Goal: Task Accomplishment & Management: Complete application form

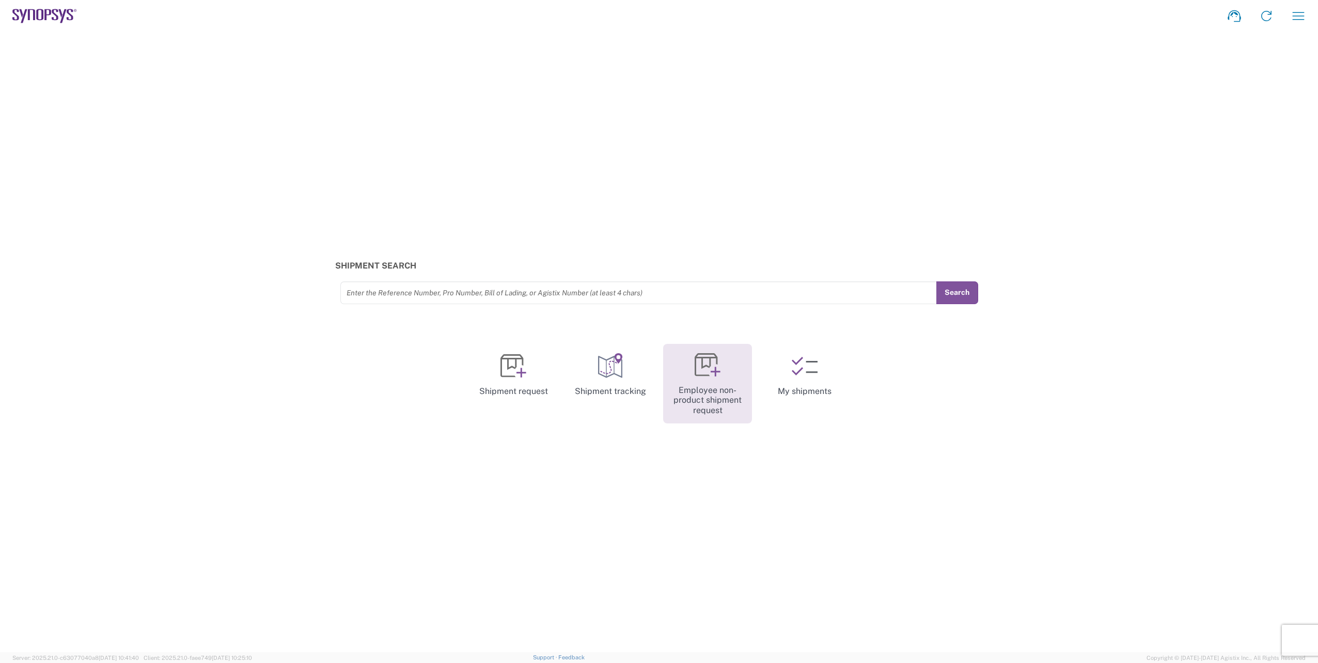
click at [732, 367] on link "Employee non-product shipment request" at bounding box center [707, 384] width 89 height 80
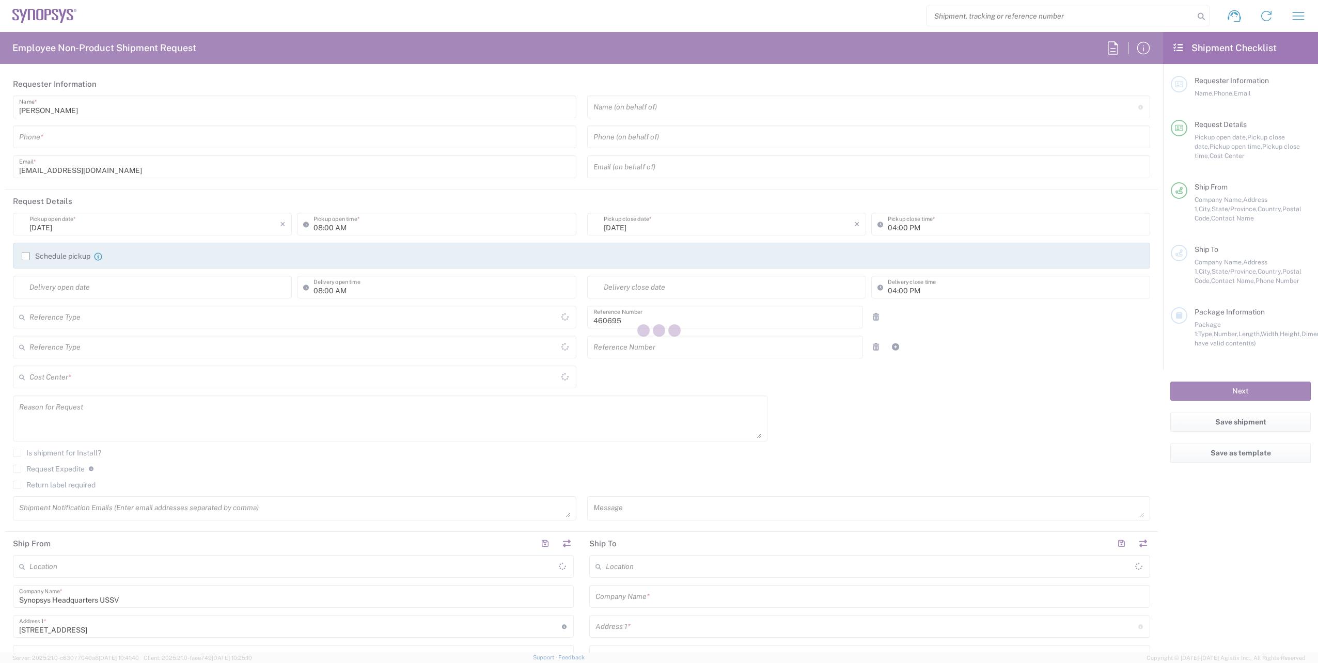
type input "Department"
type input "US01, SDG, M, HAPSOp 460695"
type input "[GEOGRAPHIC_DATA]"
type input "Delivered at Place"
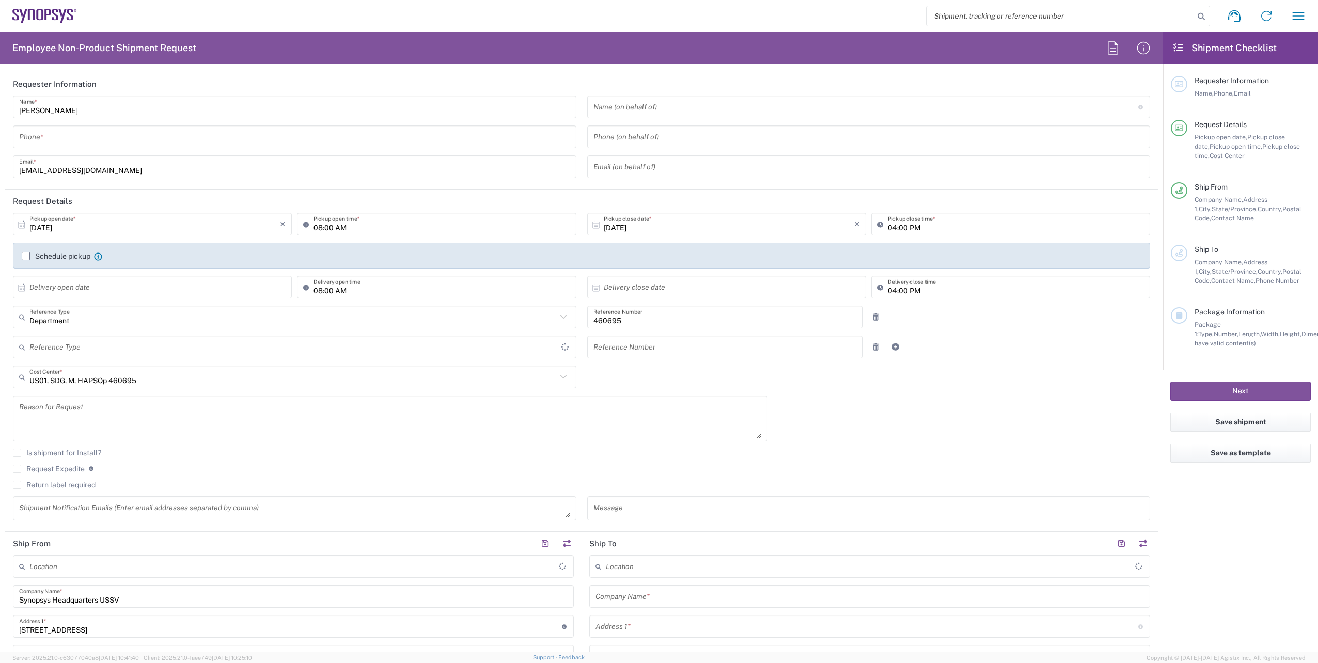
type input "[US_STATE]"
type input "[GEOGRAPHIC_DATA]"
type input "Headquarters USSV"
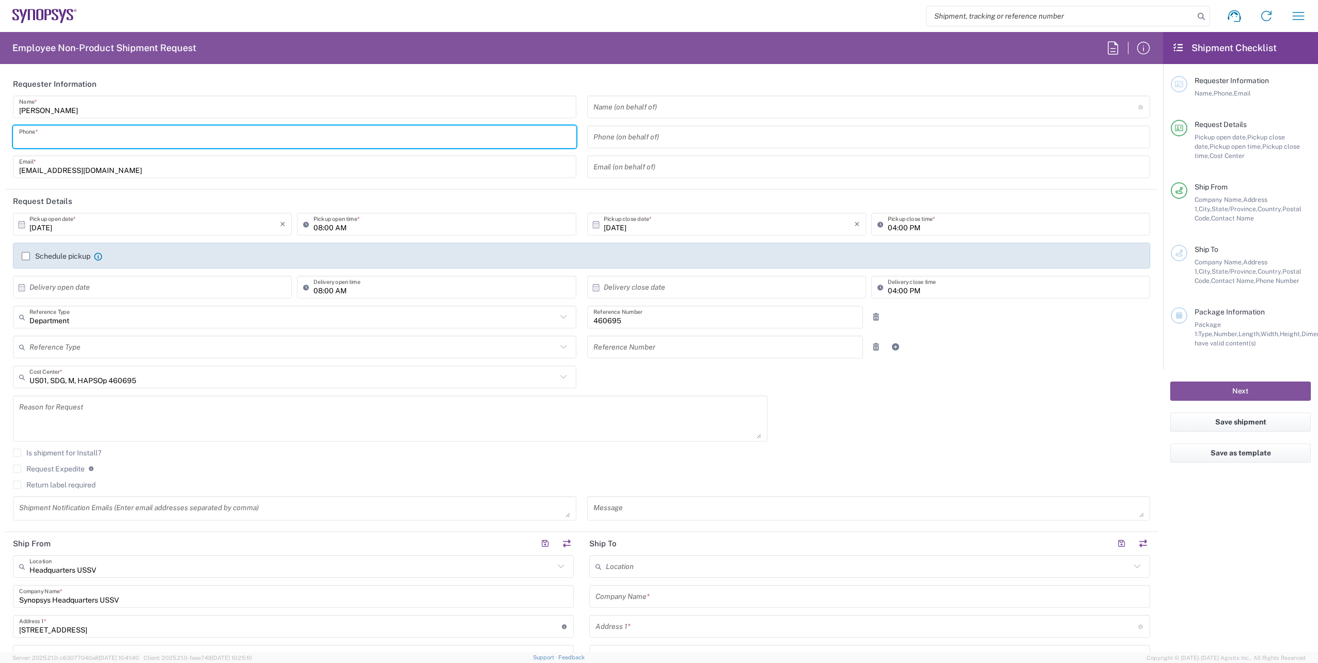
click at [86, 140] on input "tel" at bounding box center [294, 137] width 551 height 18
type input "6286667014"
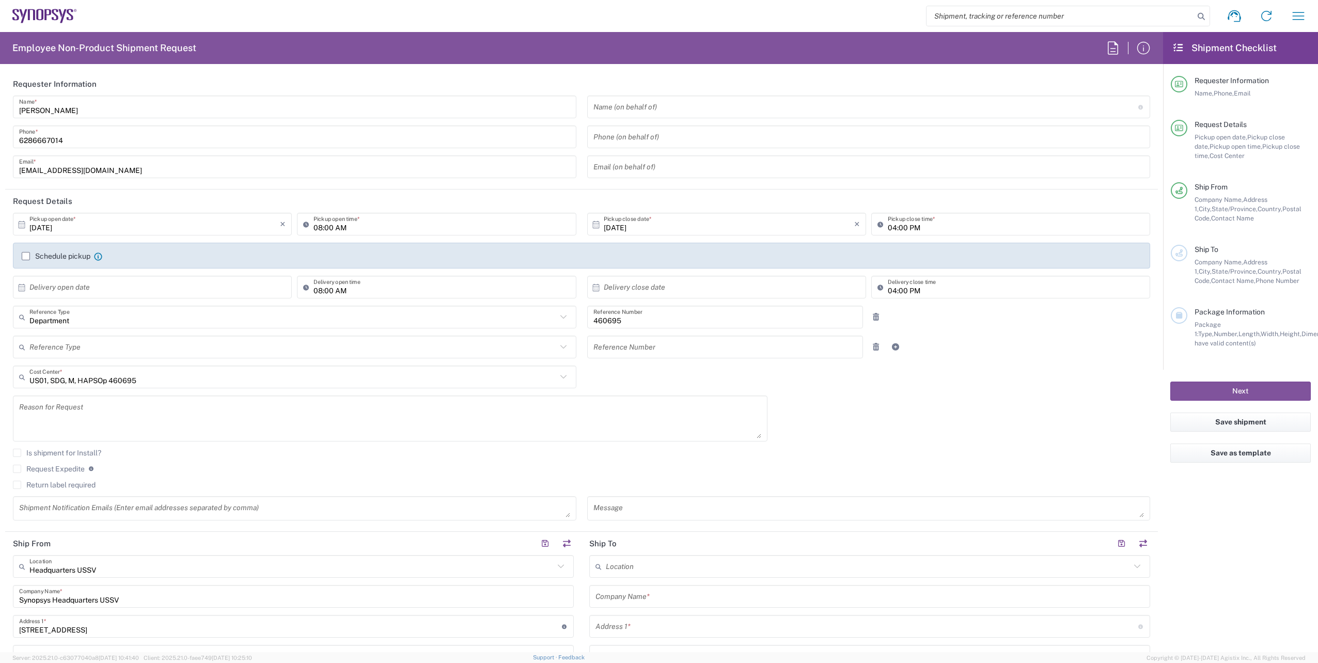
click at [258, 155] on div "[PERSON_NAME] Name * [PHONE_NUMBER] Phone * [EMAIL_ADDRESS][DOMAIN_NAME] Email *" at bounding box center [295, 141] width 574 height 90
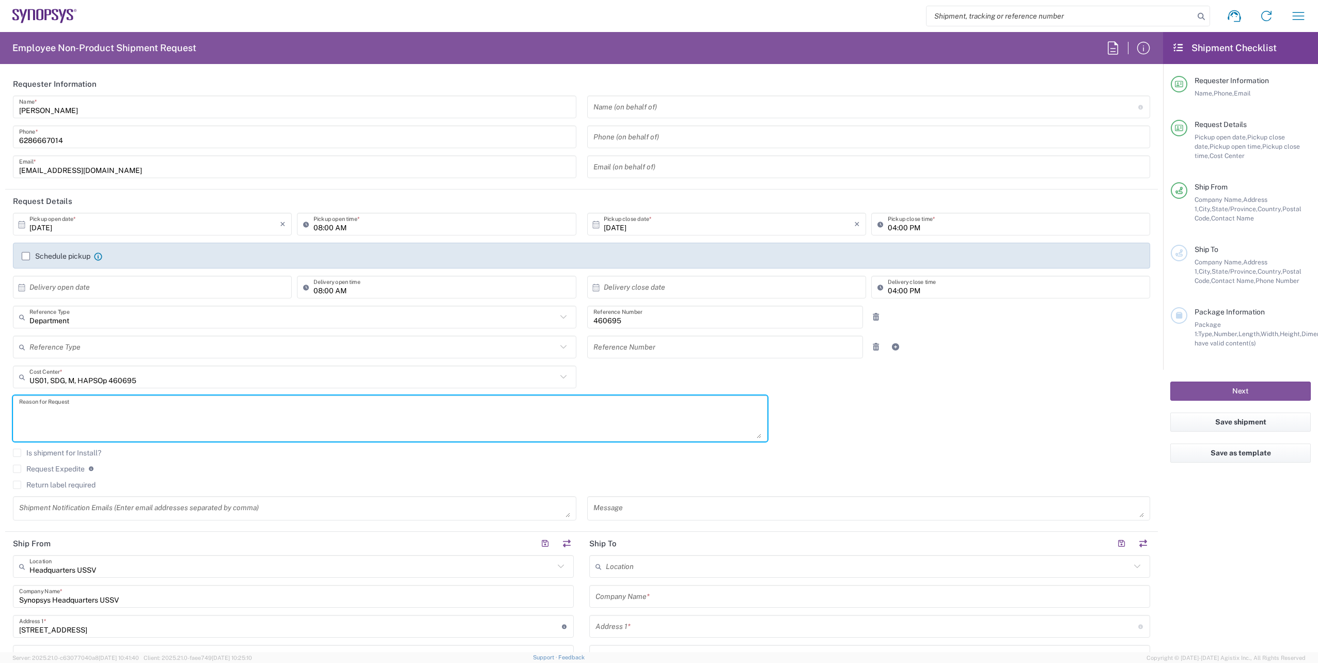
click at [57, 408] on textarea at bounding box center [390, 419] width 742 height 40
paste textarea "Please move the following RMA units to from ALOM to Sanmina SJ Attn: [PERSON_NA…"
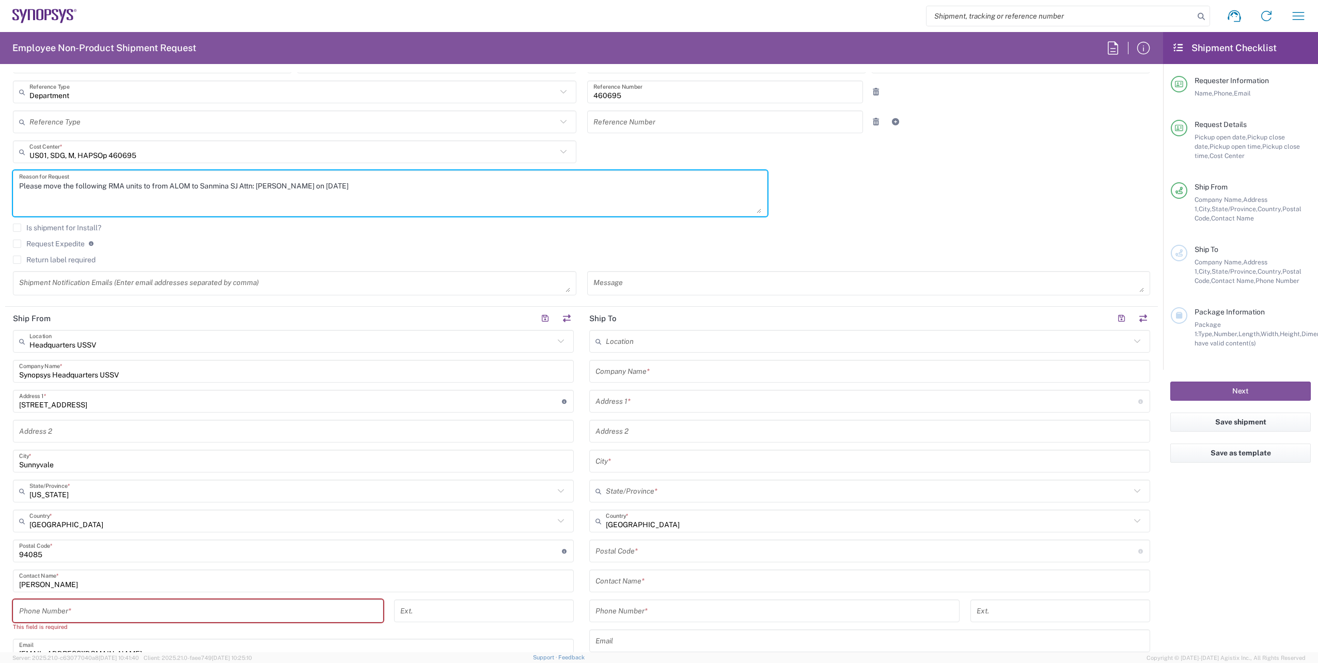
scroll to position [310, 0]
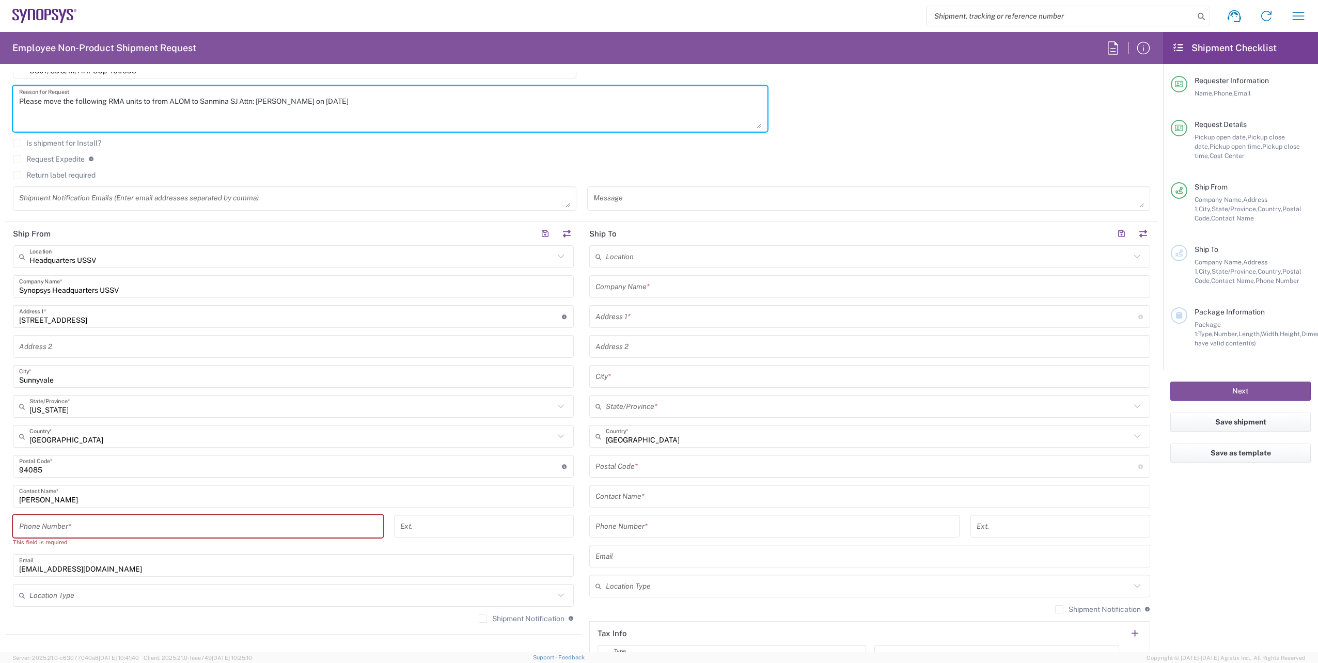
type textarea "Please move the following RMA units to from ALOM to Sanmina SJ Attn: [PERSON_NA…"
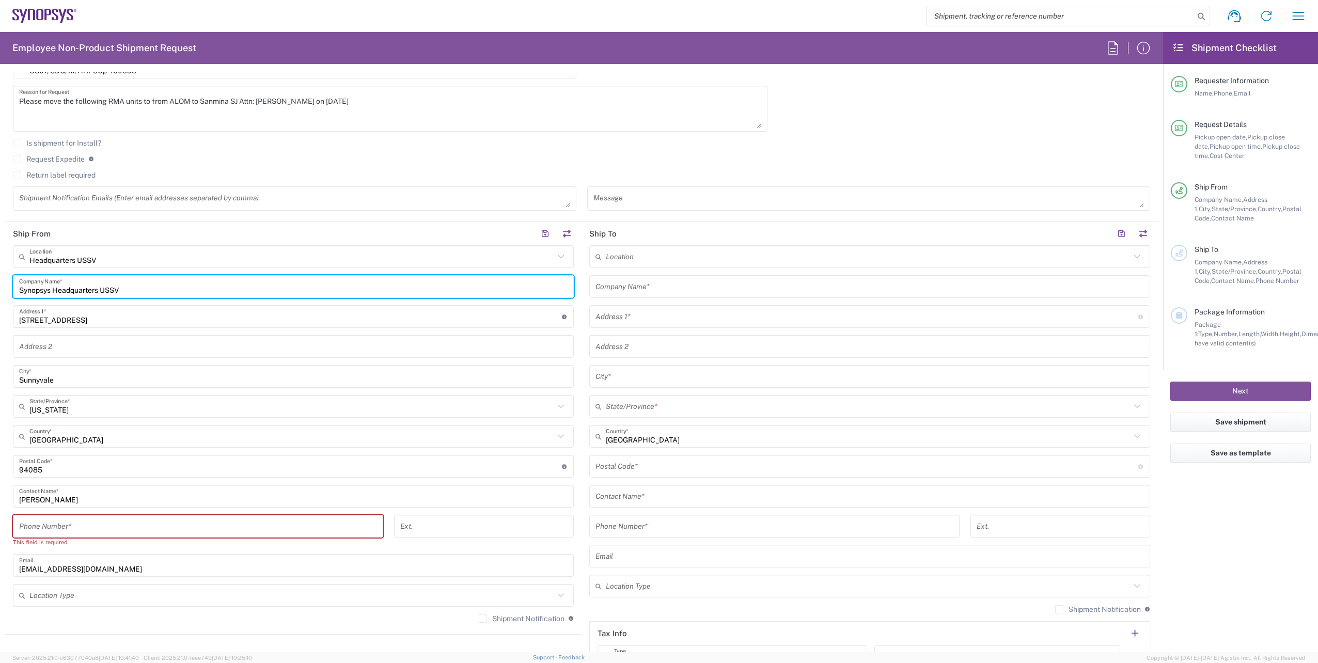
drag, startPoint x: 133, startPoint y: 288, endPoint x: -62, endPoint y: 282, distance: 195.2
click at [0, 282] on html "Shipment request Shipment tracking Employee non-product shipment request My shi…" at bounding box center [659, 331] width 1318 height 663
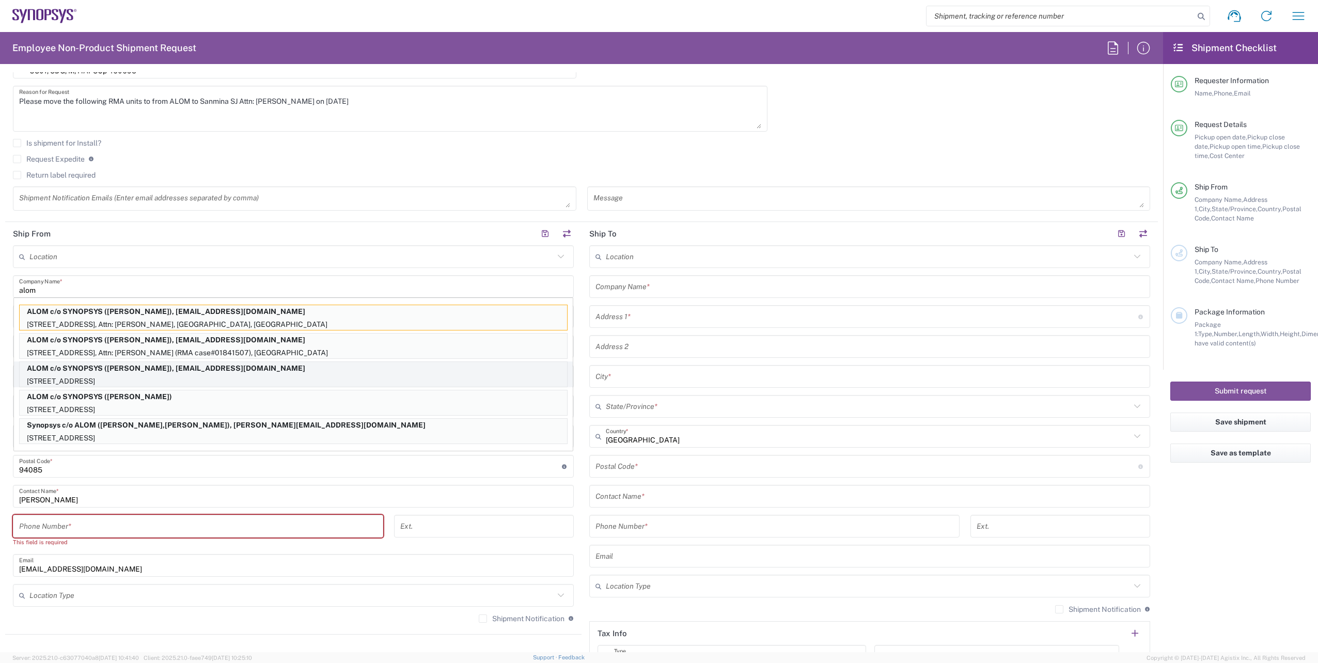
click at [173, 370] on p "ALOM c/o SYNOPSYS ([PERSON_NAME]), [EMAIL_ADDRESS][DOMAIN_NAME]" at bounding box center [293, 368] width 547 height 13
type input "ALOM c/o SYNOPSYS"
type input "[STREET_ADDRESS]"
type input "Fremont"
type input "94539"
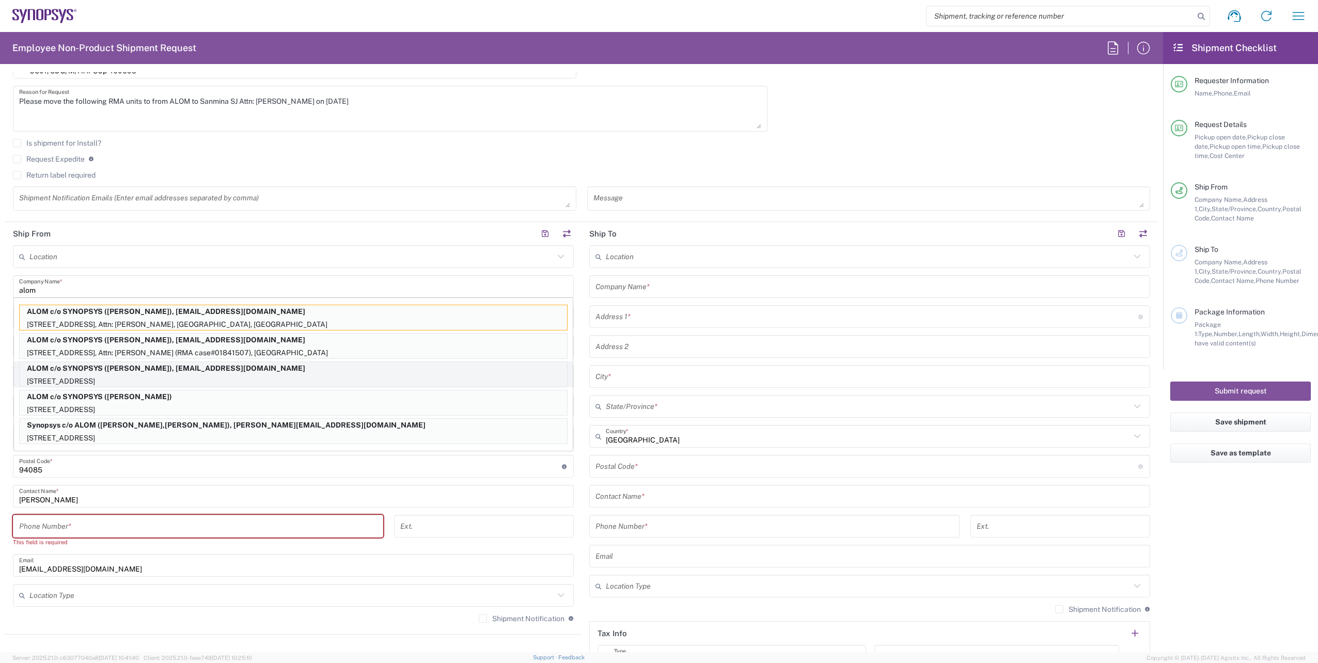
type input "[PERSON_NAME]"
type input "4086498039"
type input "[EMAIL_ADDRESS][DOMAIN_NAME]"
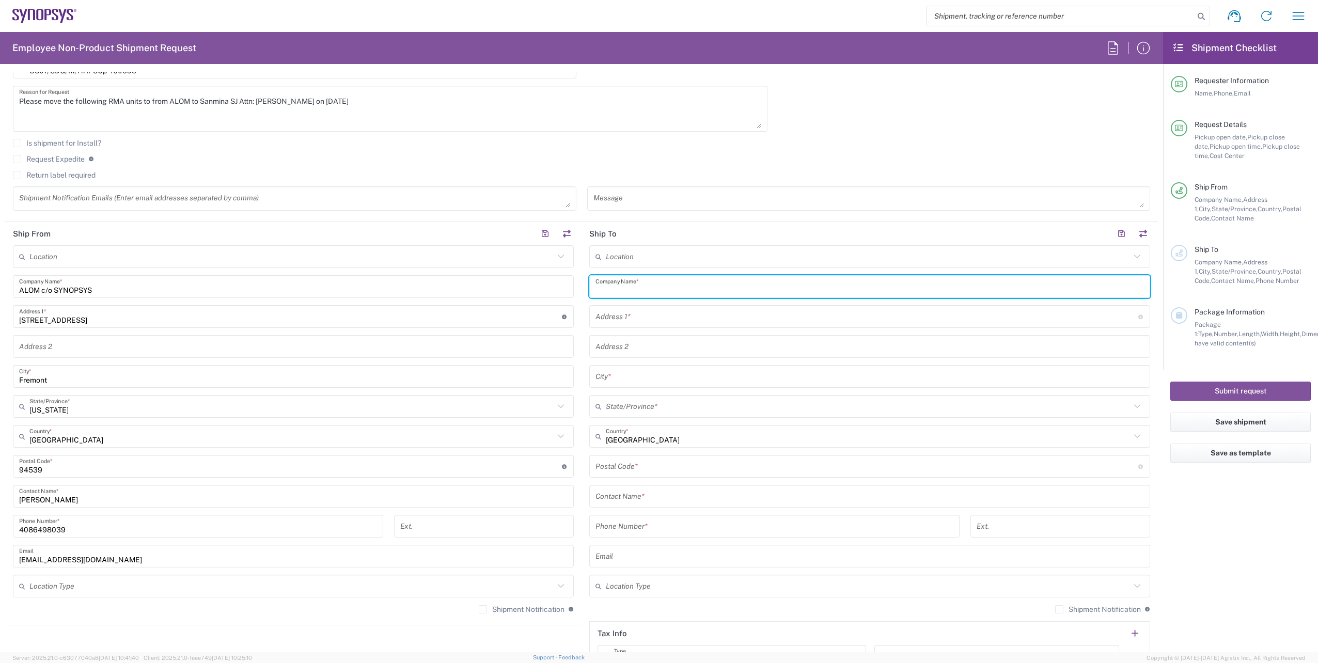
click at [640, 285] on input "text" at bounding box center [869, 287] width 548 height 18
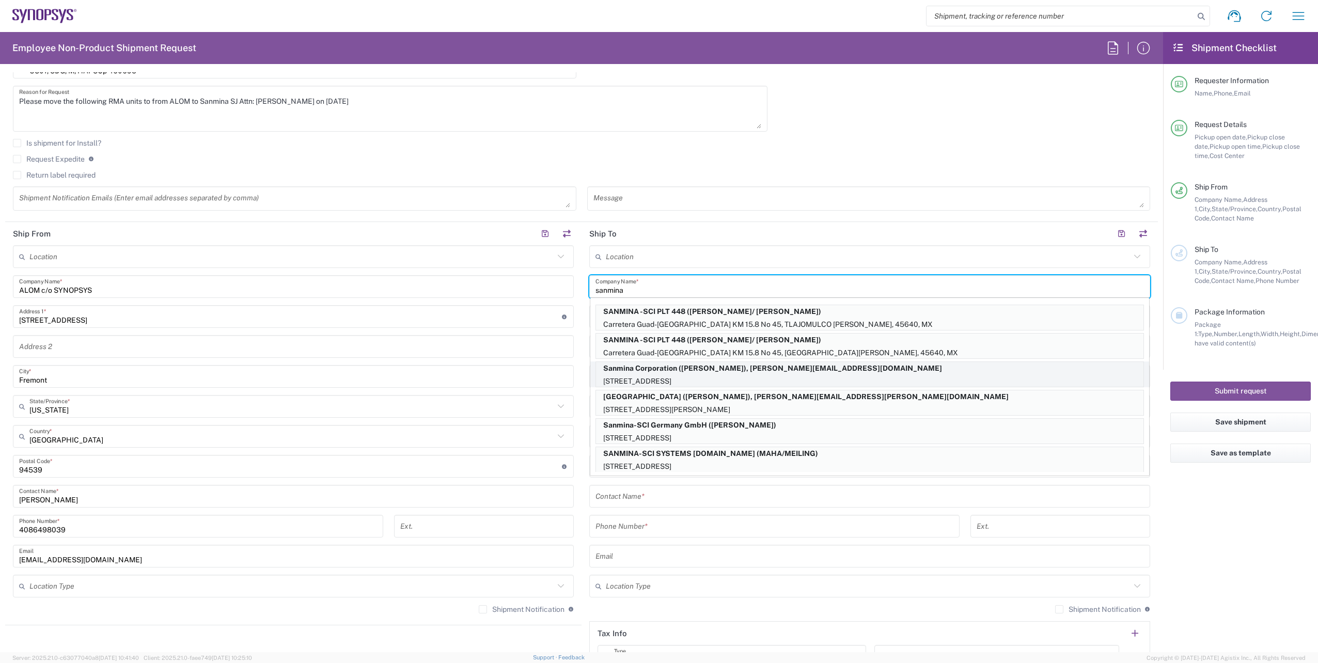
click at [678, 376] on p "[STREET_ADDRESS]" at bounding box center [869, 381] width 547 height 13
type input "Sanmina Corporation"
type input "60 E. Plumeria"
type input "san jose"
type input "[US_STATE]"
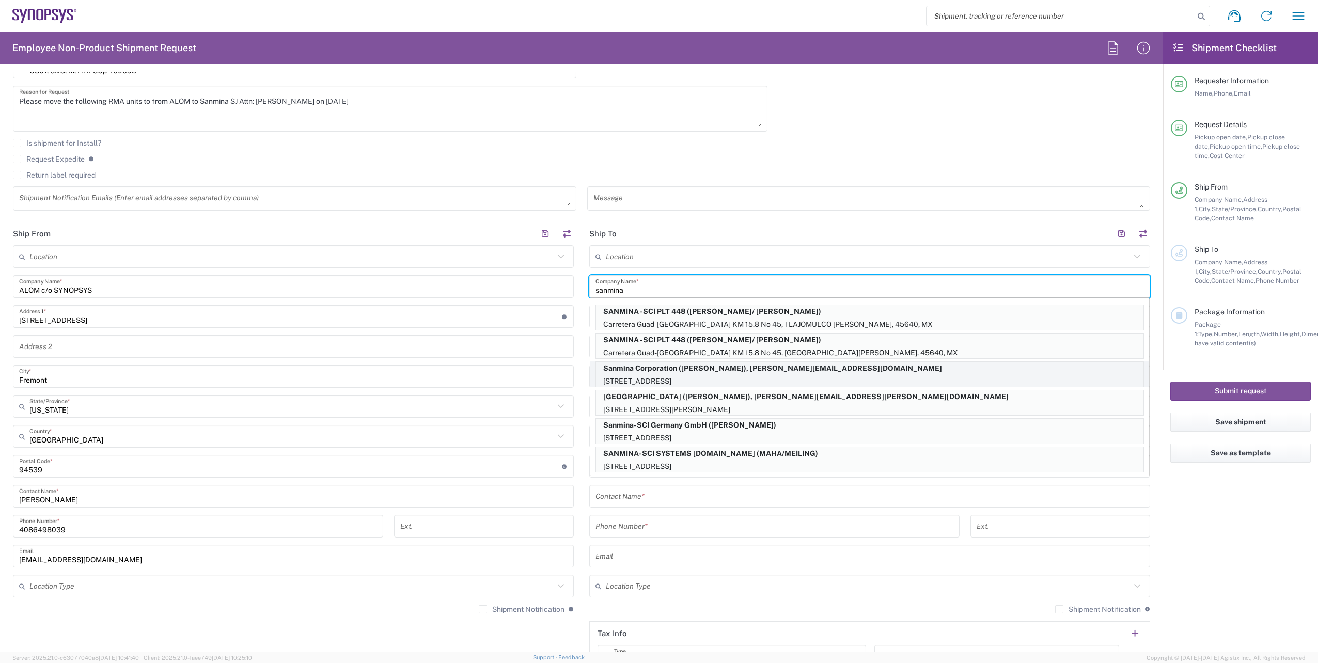
type input "95134"
type input "[PERSON_NAME]"
type input "9169908841"
type input "[PERSON_NAME][EMAIL_ADDRESS][DOMAIN_NAME]"
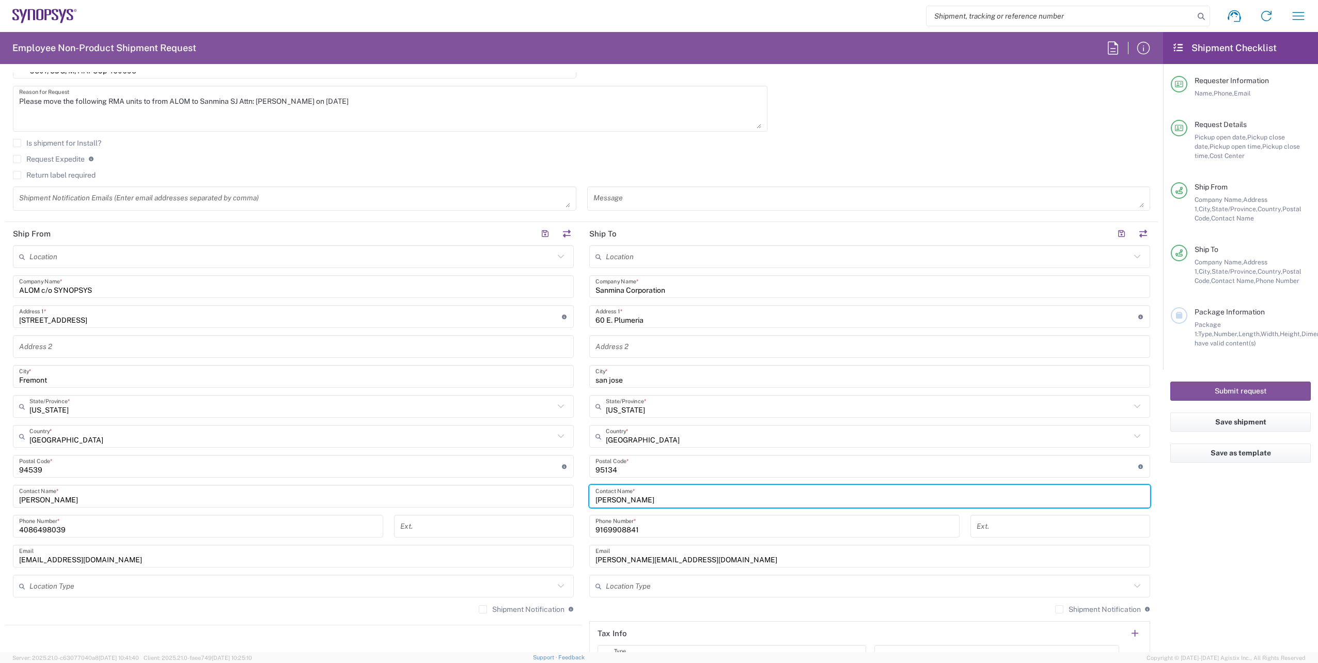
click at [643, 501] on input "[PERSON_NAME]" at bounding box center [869, 496] width 548 height 18
drag, startPoint x: 645, startPoint y: 498, endPoint x: 407, endPoint y: 483, distance: 238.5
click at [407, 483] on div "Ship From Location [GEOGRAPHIC_DATA] DE04 Agrate Brianza IT01 [GEOGRAPHIC_DATA]…" at bounding box center [581, 452] width 1152 height 461
type input "[PERSON_NAME]"
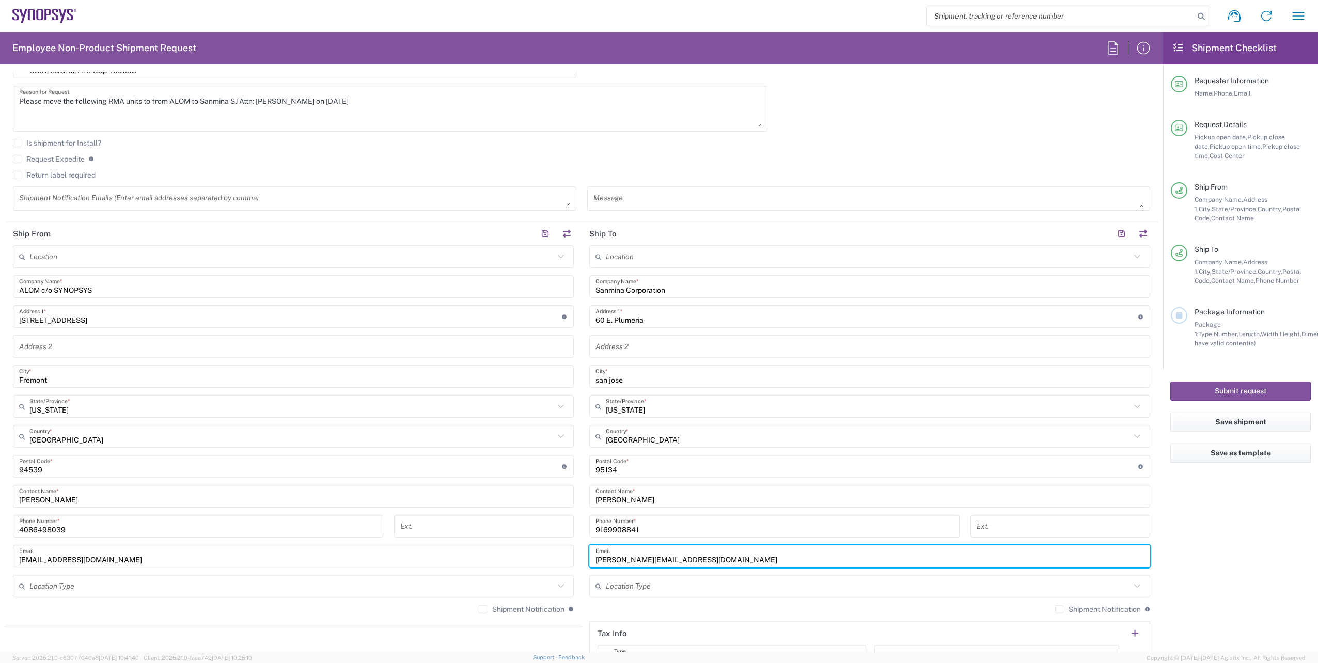
drag, startPoint x: 708, startPoint y: 559, endPoint x: 456, endPoint y: 551, distance: 252.1
click at [456, 551] on div "Ship From Location [GEOGRAPHIC_DATA] DE04 Agrate Brianza IT01 [GEOGRAPHIC_DATA]…" at bounding box center [581, 452] width 1152 height 461
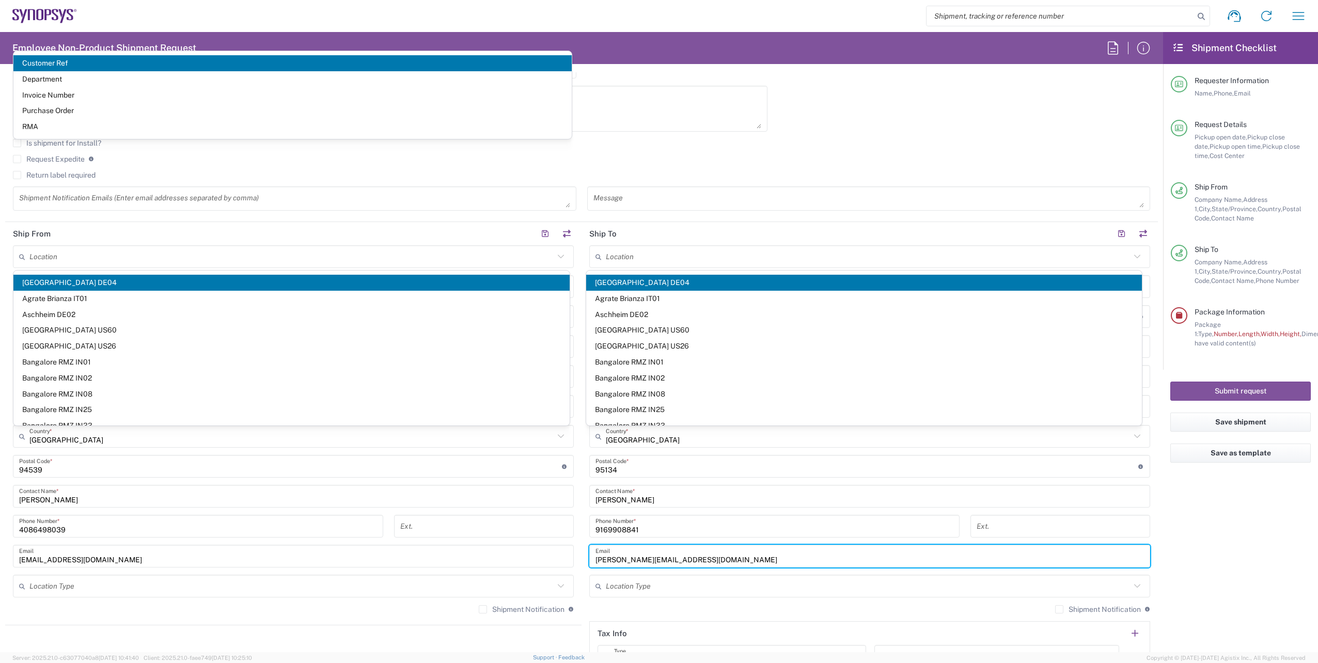
scroll to position [401, 0]
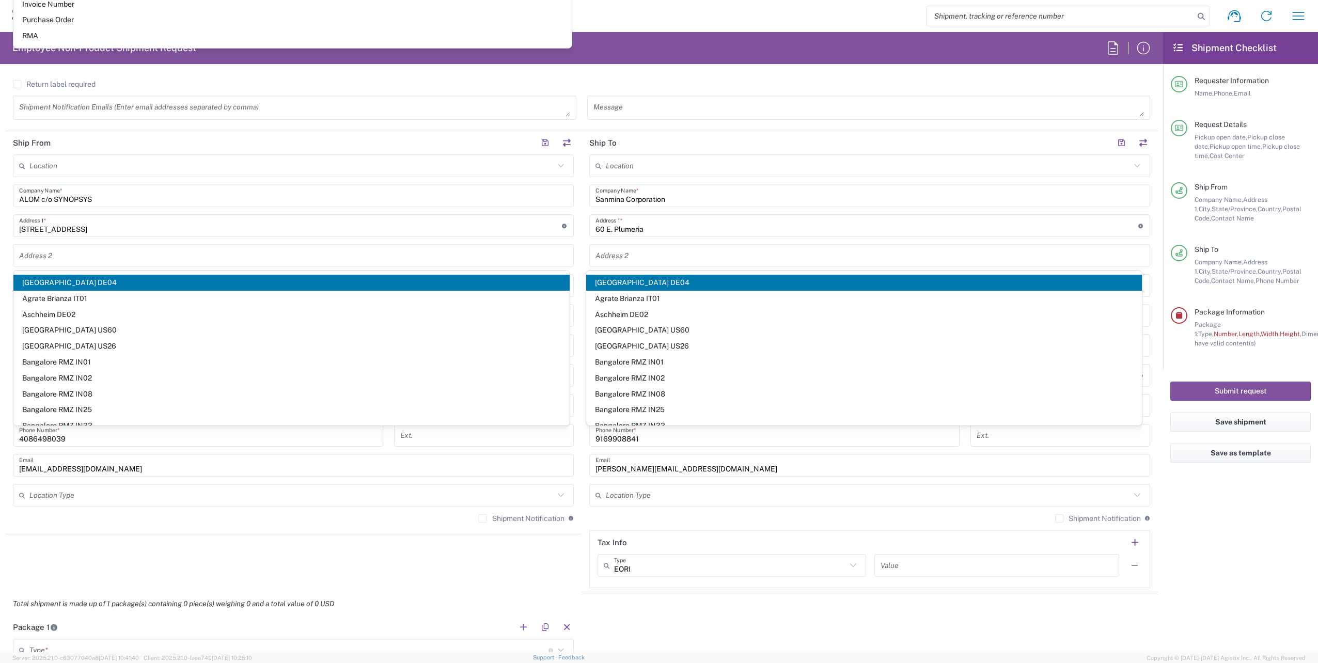
click at [581, 325] on main "Location [GEOGRAPHIC_DATA] DE04 Agrate Brianza IT01 [GEOGRAPHIC_DATA] DE02 [GEO…" at bounding box center [869, 371] width 576 height 434
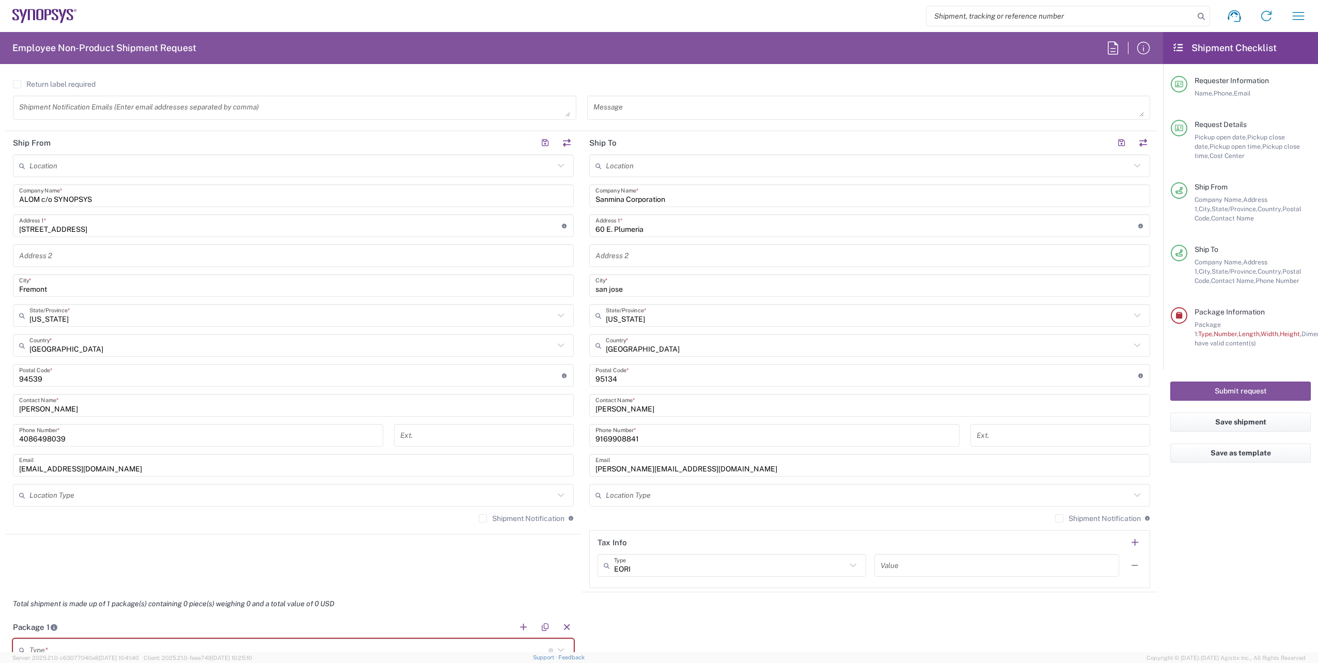
drag, startPoint x: 667, startPoint y: 469, endPoint x: 676, endPoint y: 469, distance: 9.3
click at [667, 469] on input "[PERSON_NAME][EMAIL_ADDRESS][DOMAIN_NAME]" at bounding box center [869, 465] width 548 height 18
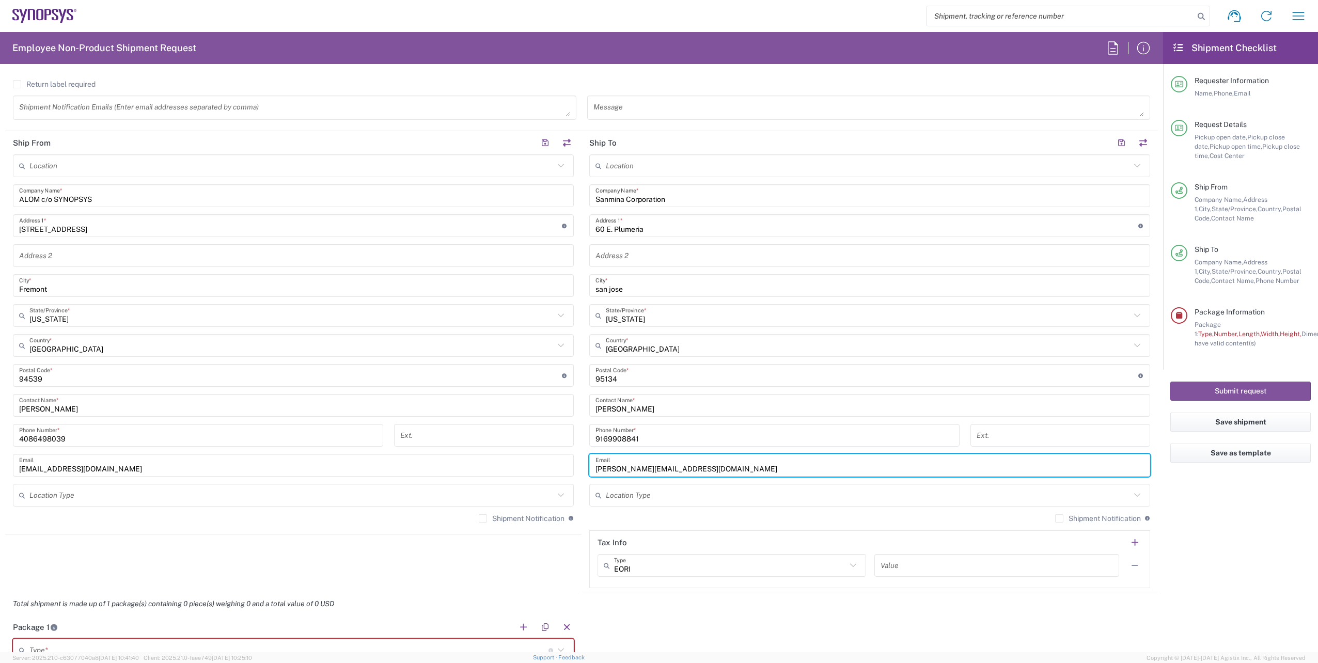
type input "[PERSON_NAME][EMAIL_ADDRESS][DOMAIN_NAME]"
click at [584, 437] on div "[PHONE_NUMBER] Phone Number *" at bounding box center [774, 439] width 381 height 30
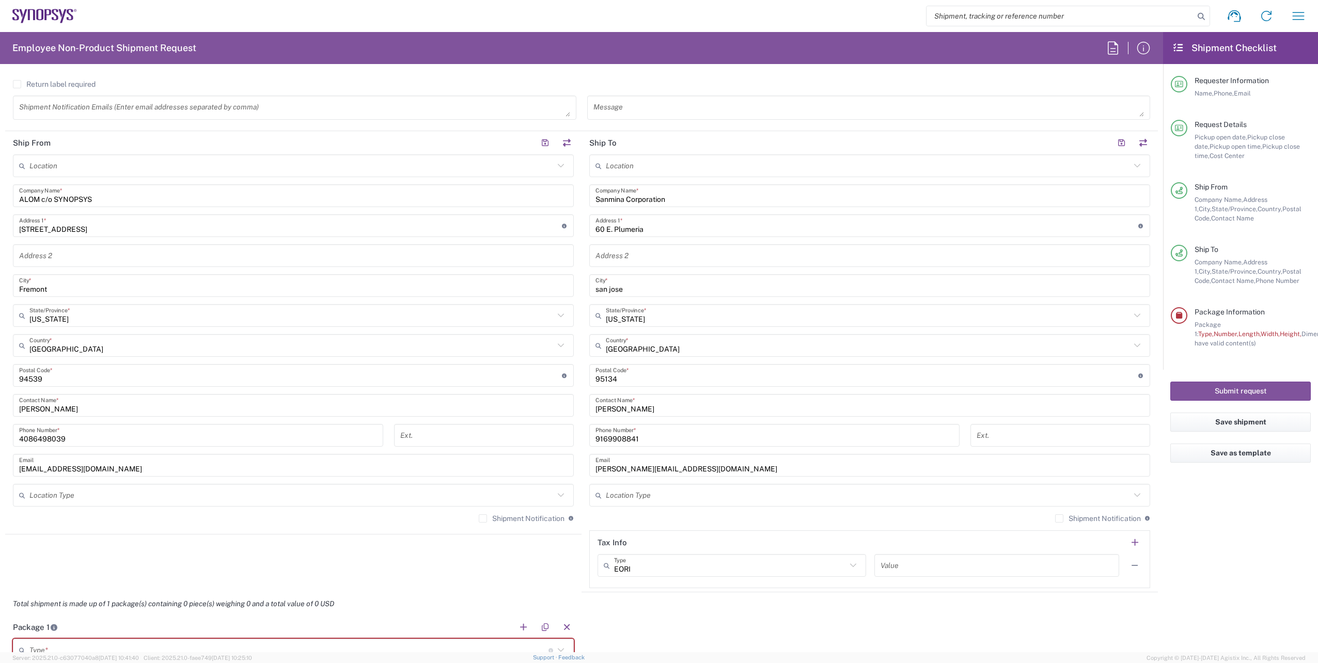
click at [481, 517] on label "Shipment Notification" at bounding box center [522, 518] width 86 height 8
click at [483, 518] on input "Shipment Notification" at bounding box center [483, 518] width 0 height 0
click at [1055, 517] on label "Shipment Notification" at bounding box center [1098, 518] width 86 height 8
click at [1059, 518] on input "Shipment Notification" at bounding box center [1059, 518] width 0 height 0
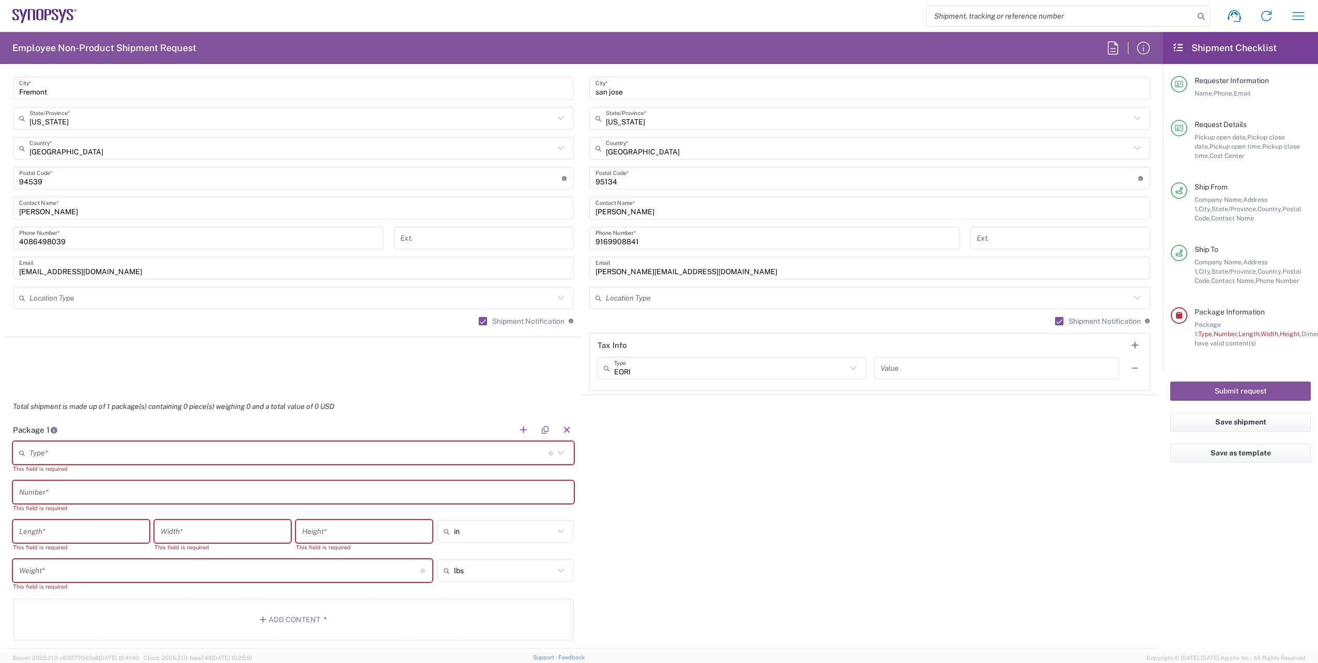
scroll to position [628, 0]
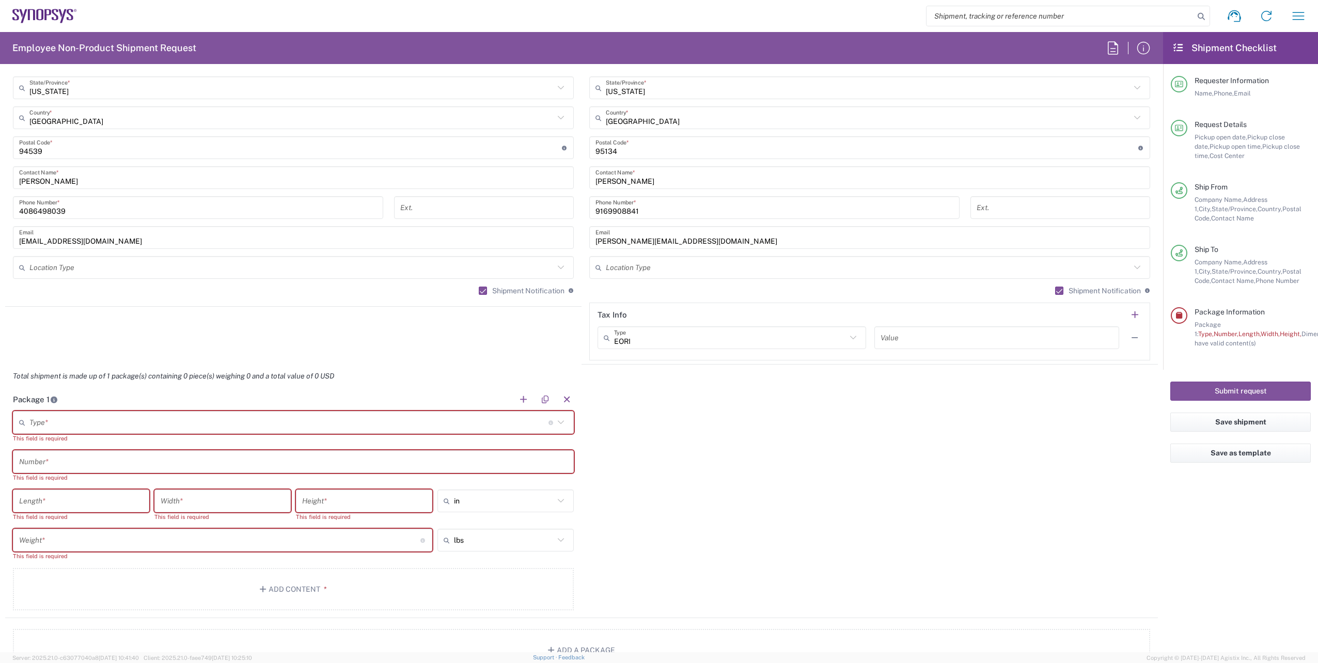
click at [67, 421] on input "text" at bounding box center [288, 423] width 519 height 18
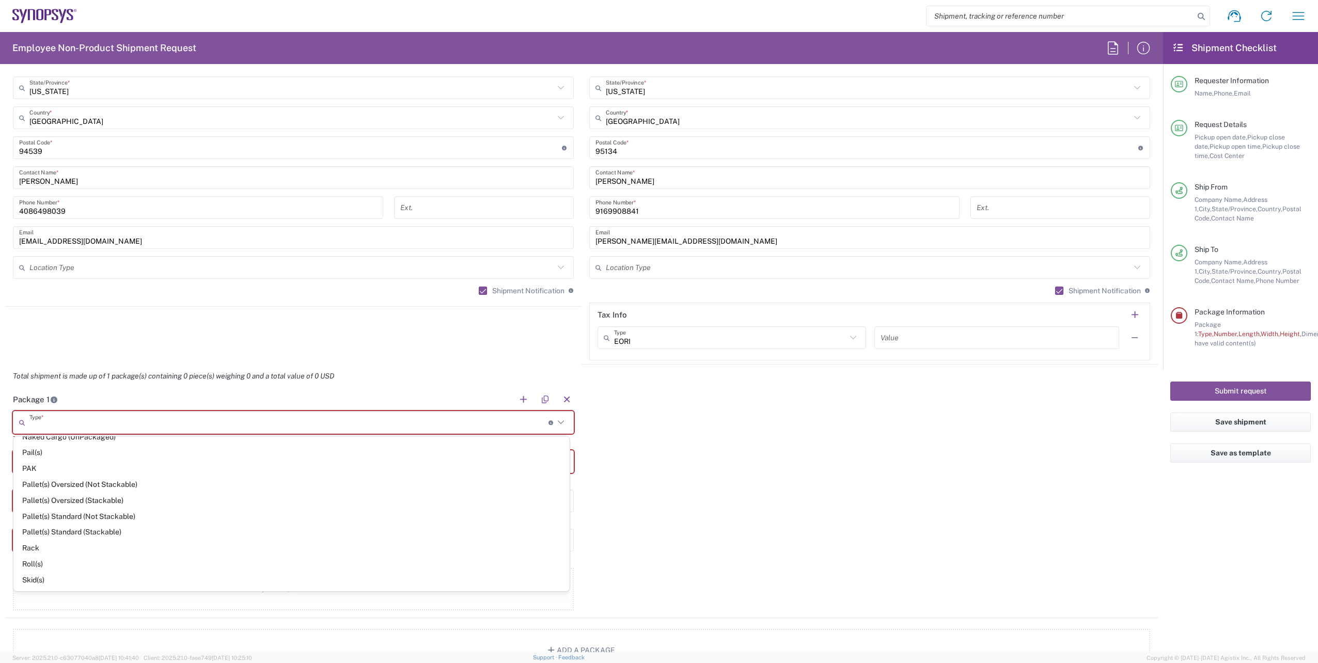
scroll to position [457, 0]
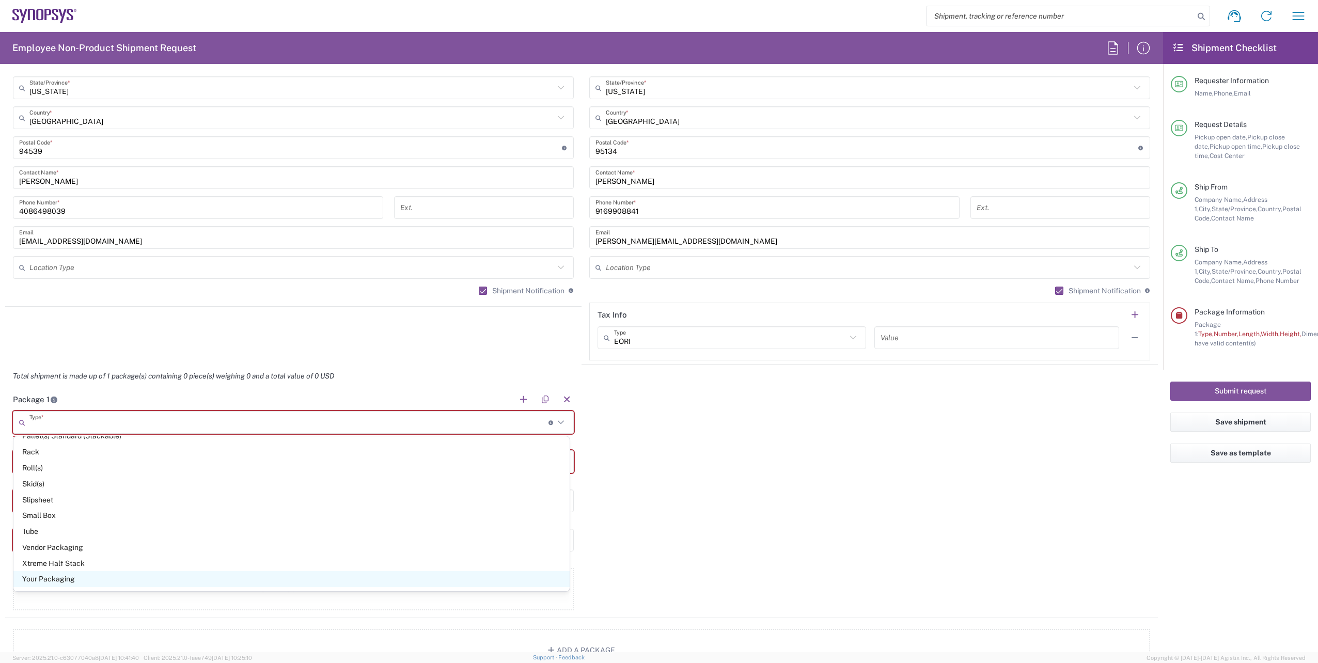
click at [74, 579] on span "Your Packaging" at bounding box center [291, 579] width 556 height 16
type input "Your Packaging"
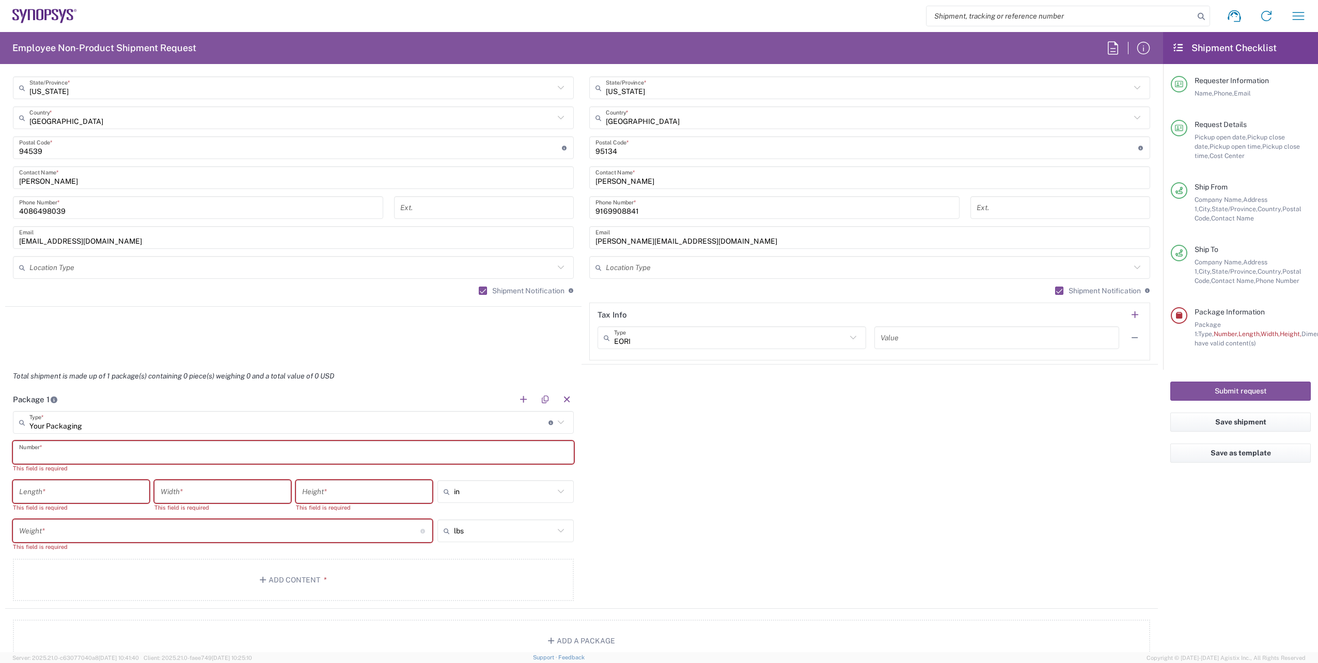
click at [60, 451] on input "text" at bounding box center [293, 453] width 548 height 18
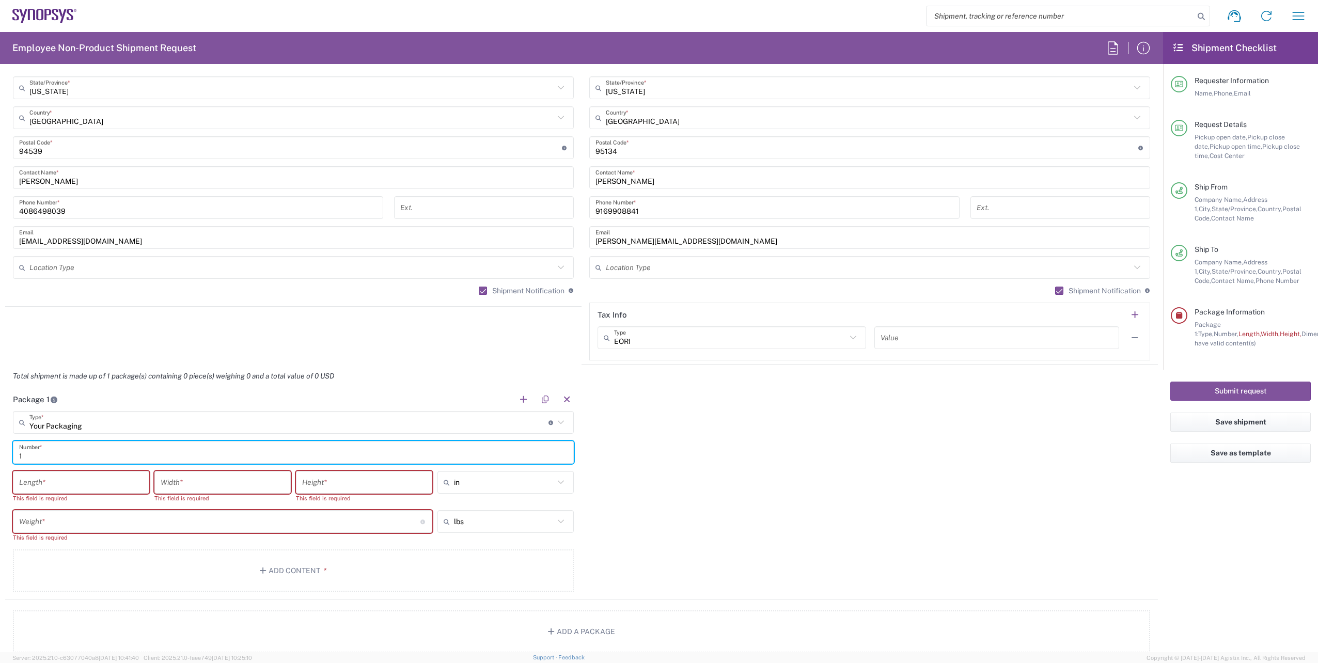
type input "1"
click at [60, 474] on input "number" at bounding box center [81, 482] width 124 height 18
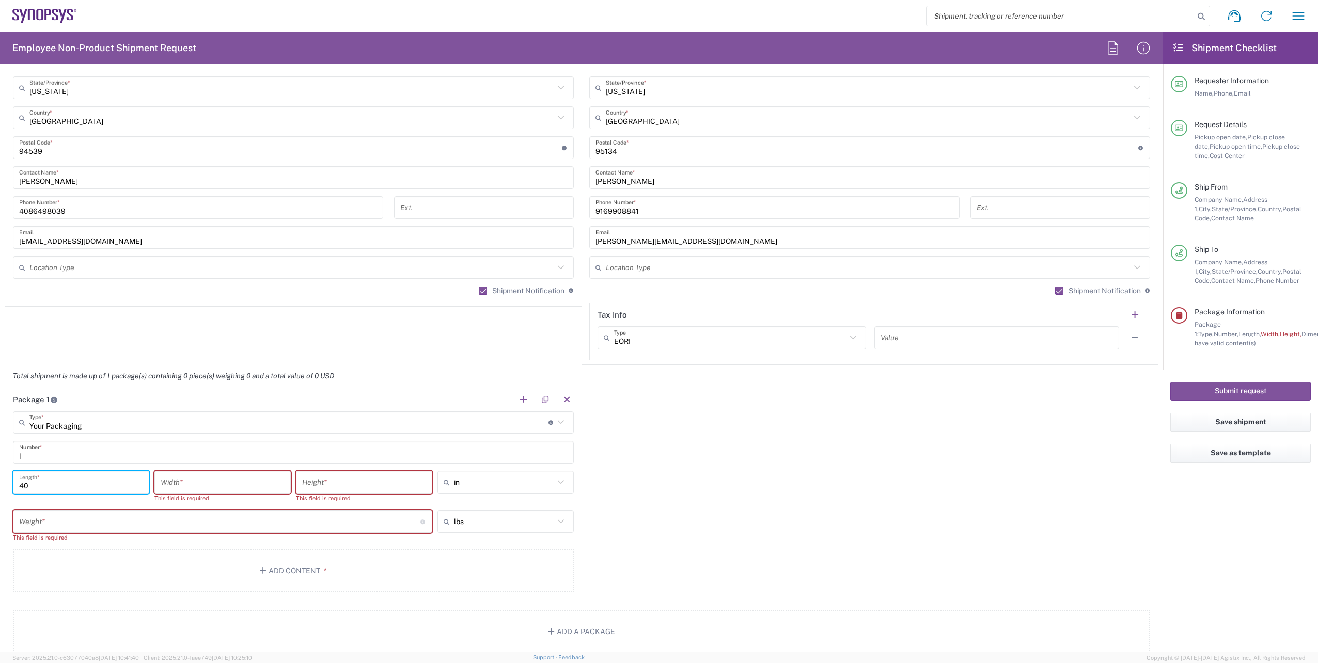
type input "40"
click at [196, 480] on input "number" at bounding box center [223, 482] width 124 height 18
type input "44"
click at [315, 473] on input "number" at bounding box center [364, 482] width 124 height 18
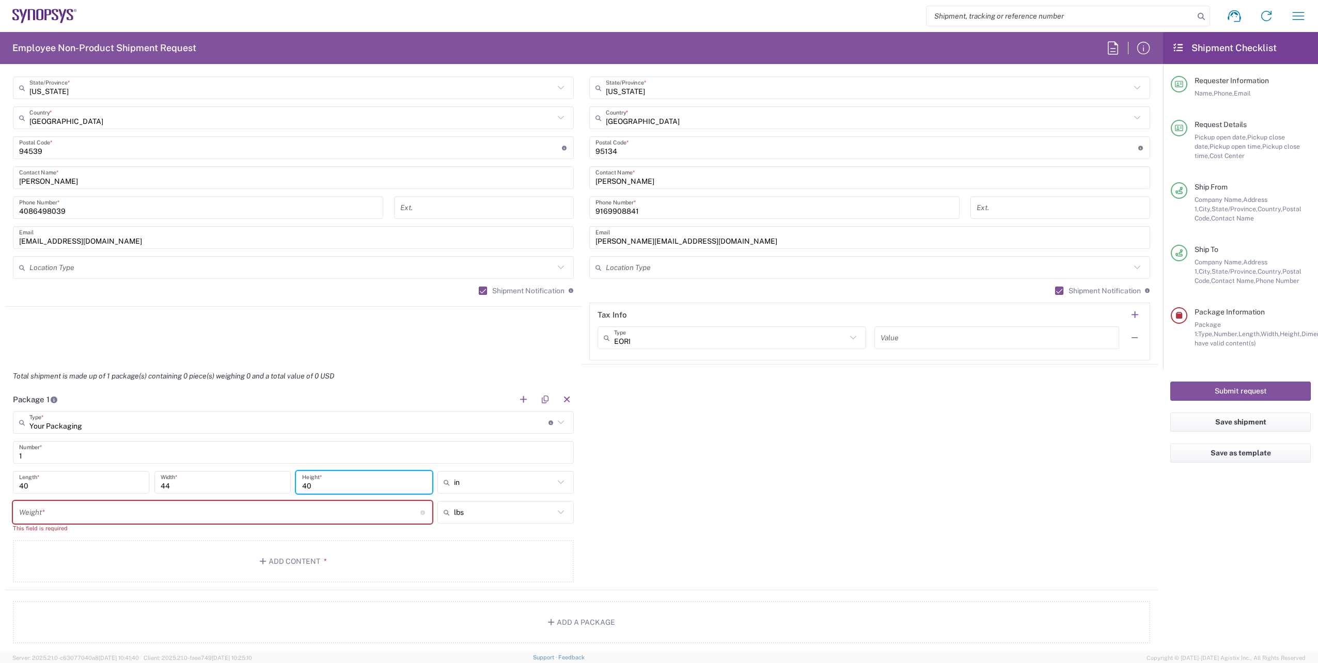
type input "40"
click at [115, 505] on input "number" at bounding box center [219, 512] width 401 height 18
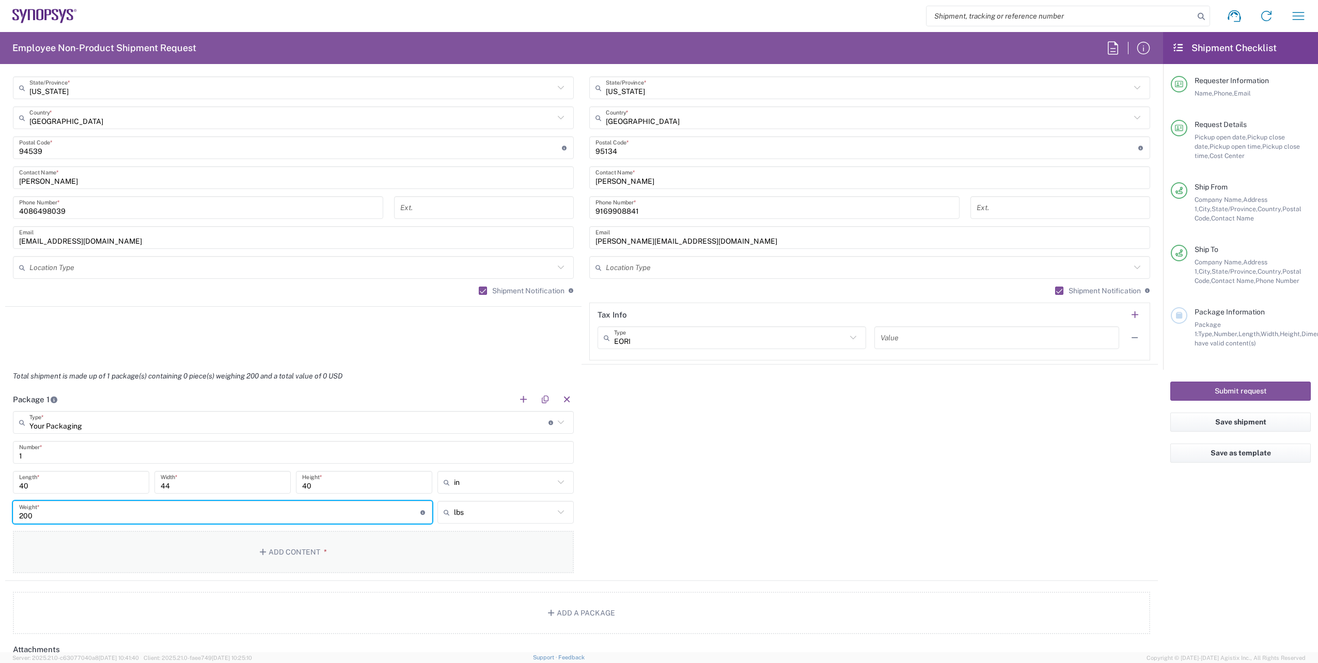
type input "200"
click at [229, 548] on button "Add Content *" at bounding box center [293, 552] width 561 height 42
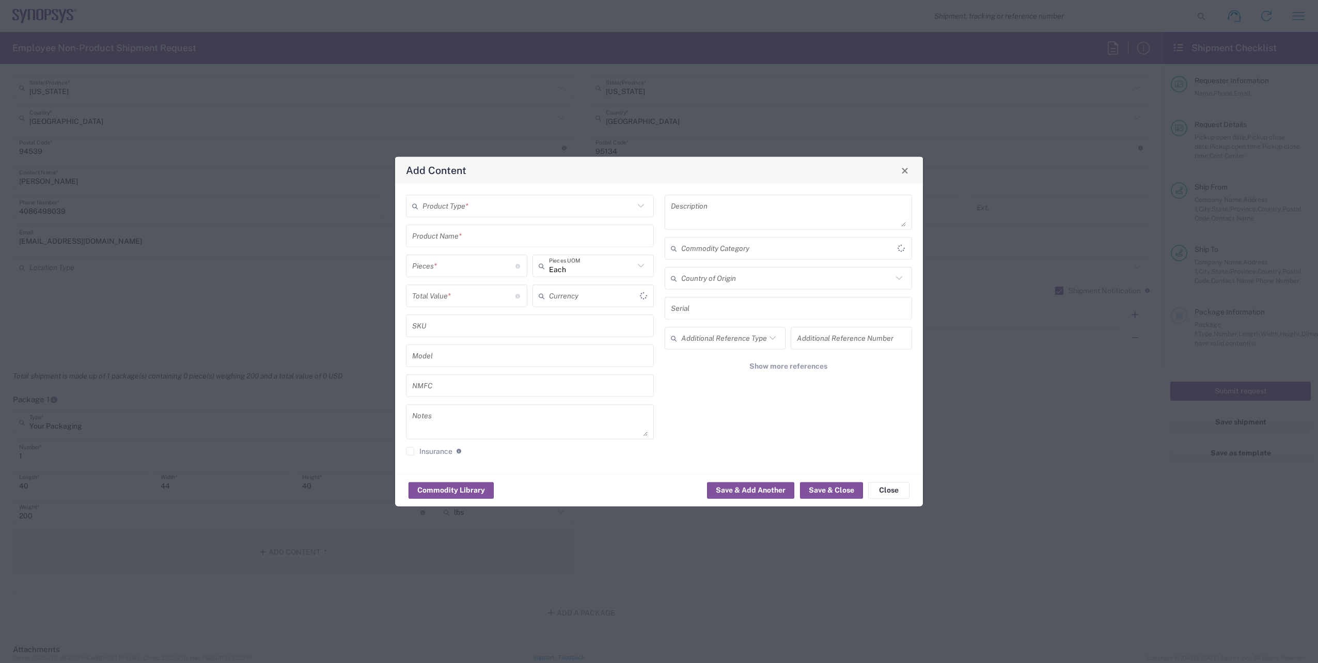
type input "US Dollar"
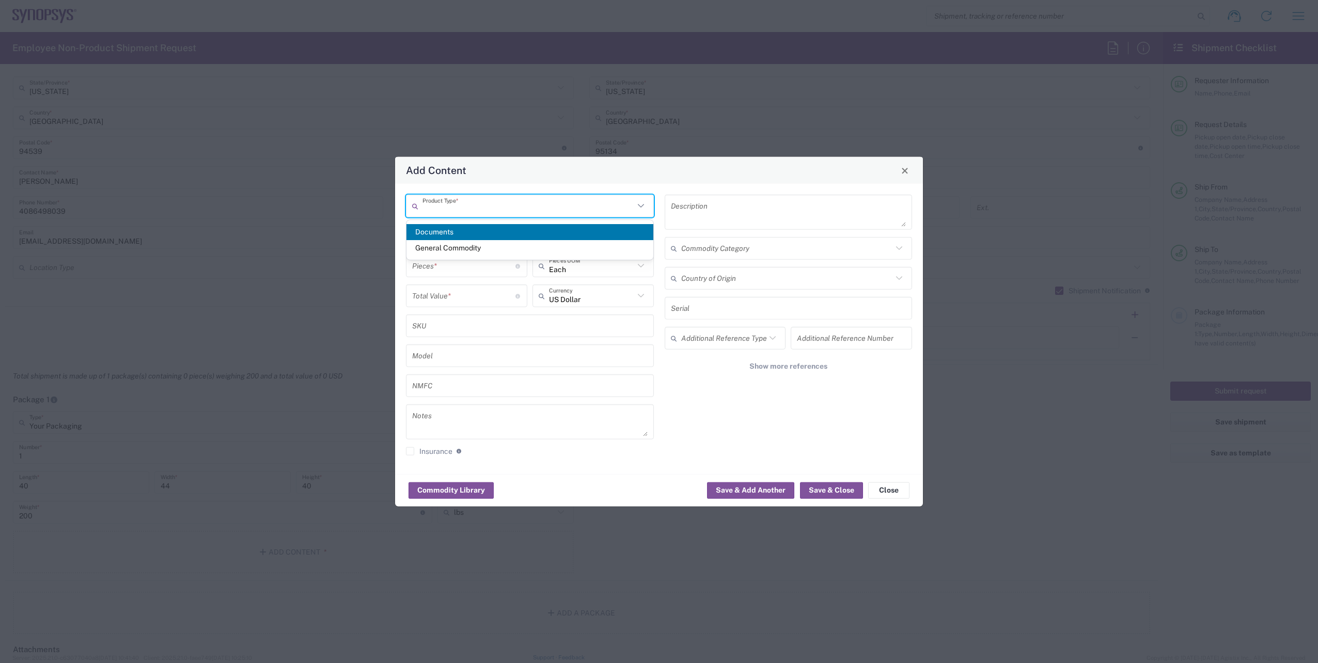
click at [473, 210] on input "text" at bounding box center [528, 206] width 212 height 18
click at [458, 249] on span "General Commodity" at bounding box center [529, 248] width 247 height 16
type input "General Commodity"
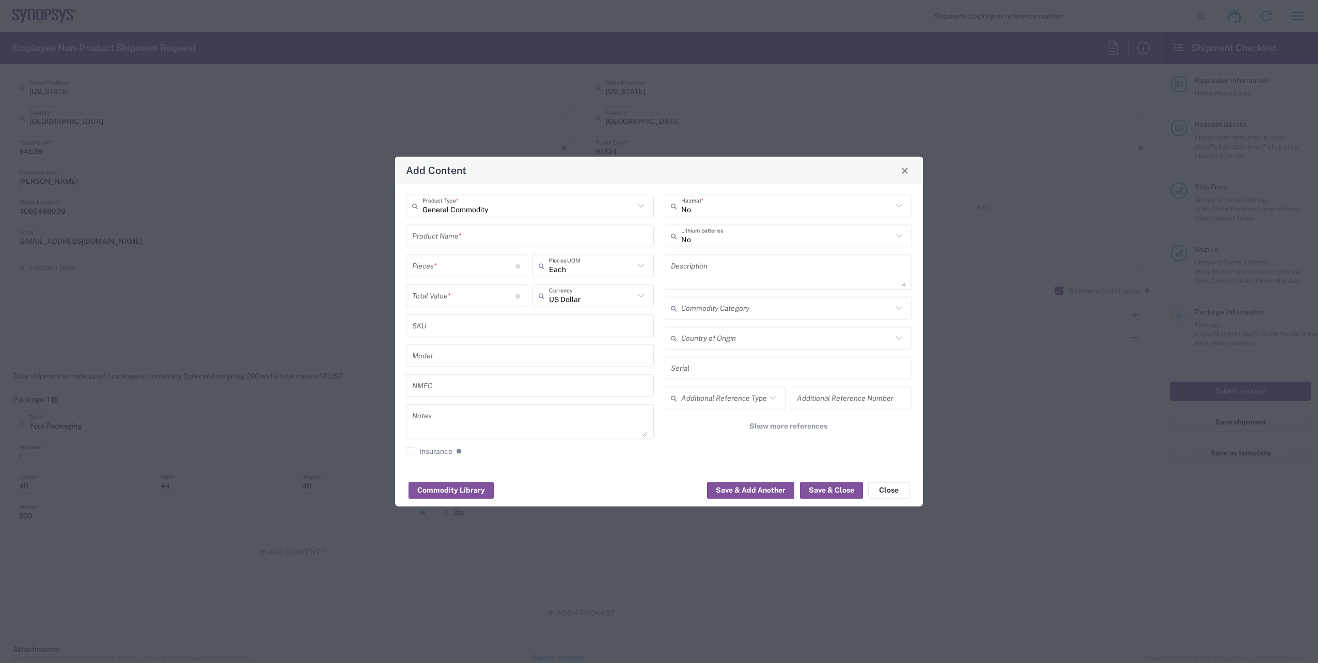
click at [441, 236] on input "text" at bounding box center [529, 236] width 235 height 18
type input "HW0874-000"
click at [447, 257] on div "HW0874-000" at bounding box center [530, 260] width 246 height 18
type textarea "HAPS-100 Module 4F -2 HW"
click at [429, 268] on input "number" at bounding box center [463, 266] width 103 height 18
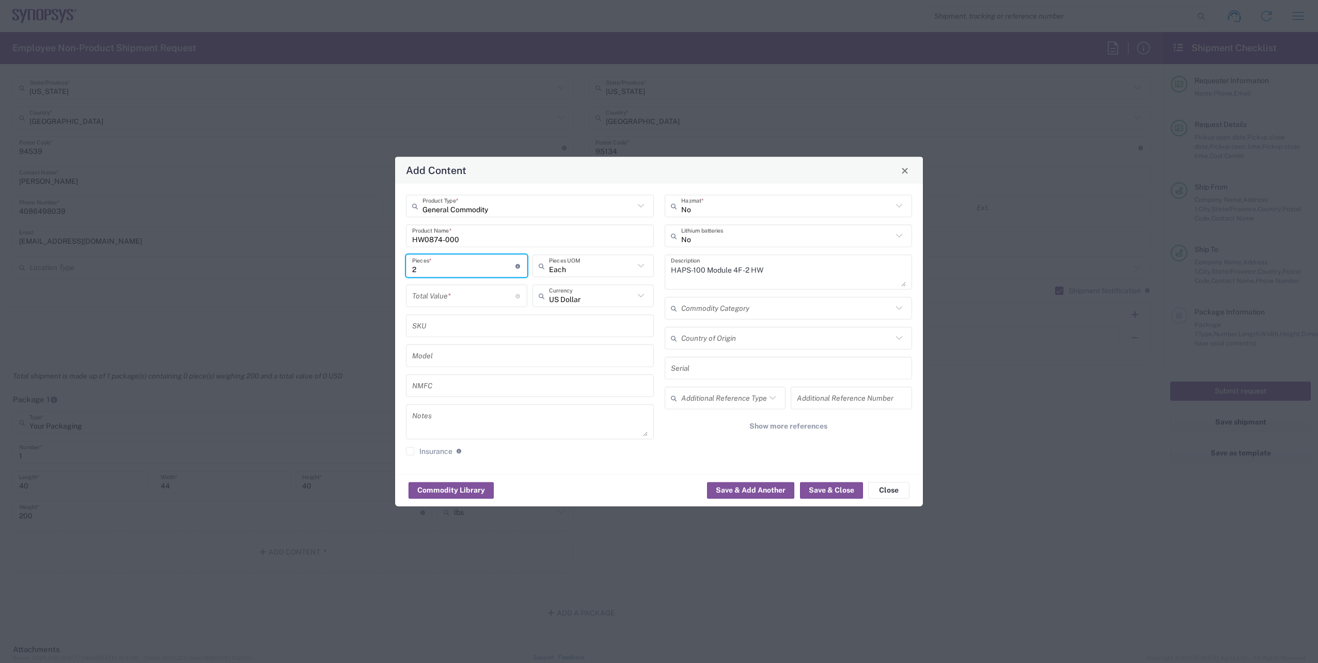
type input "2"
click at [443, 300] on input "number" at bounding box center [463, 296] width 103 height 18
type input "72000"
click at [711, 370] on input "text" at bounding box center [788, 368] width 235 height 18
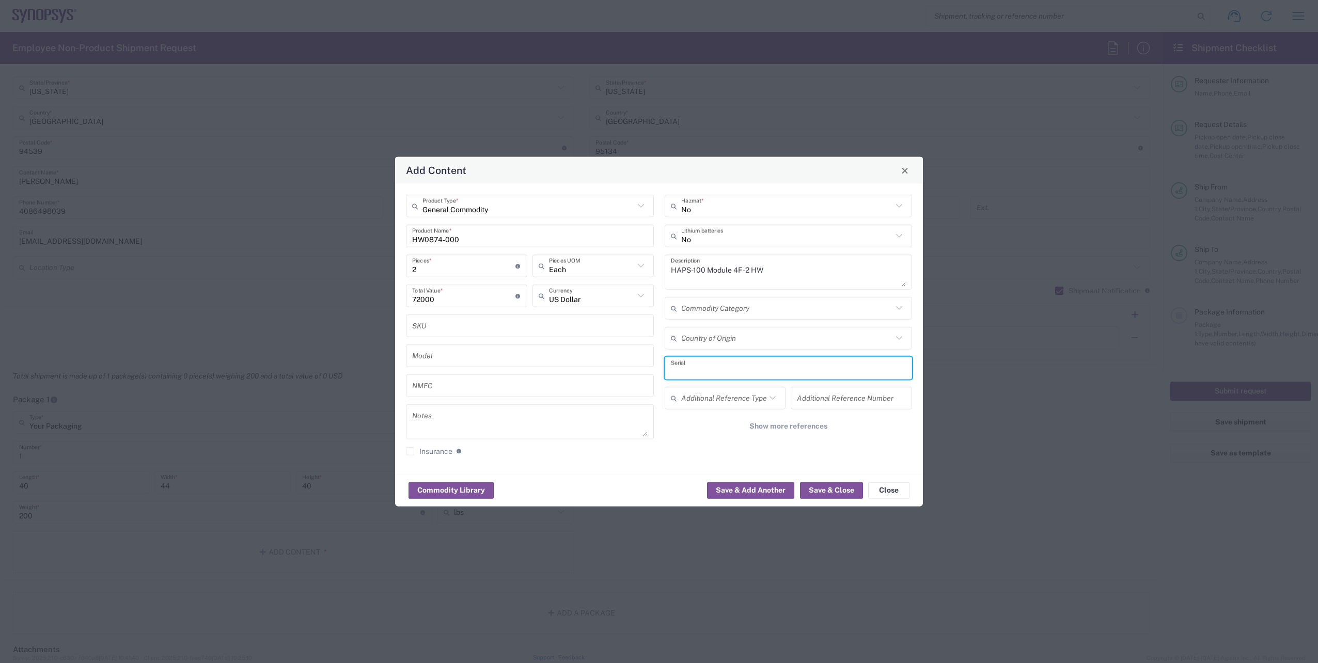
paste input "E034946"
click at [719, 374] on input "E034946" at bounding box center [788, 368] width 235 height 18
paste input "E040041"
type input "E034946 E040041"
click at [829, 494] on button "Save & Close" at bounding box center [831, 490] width 63 height 17
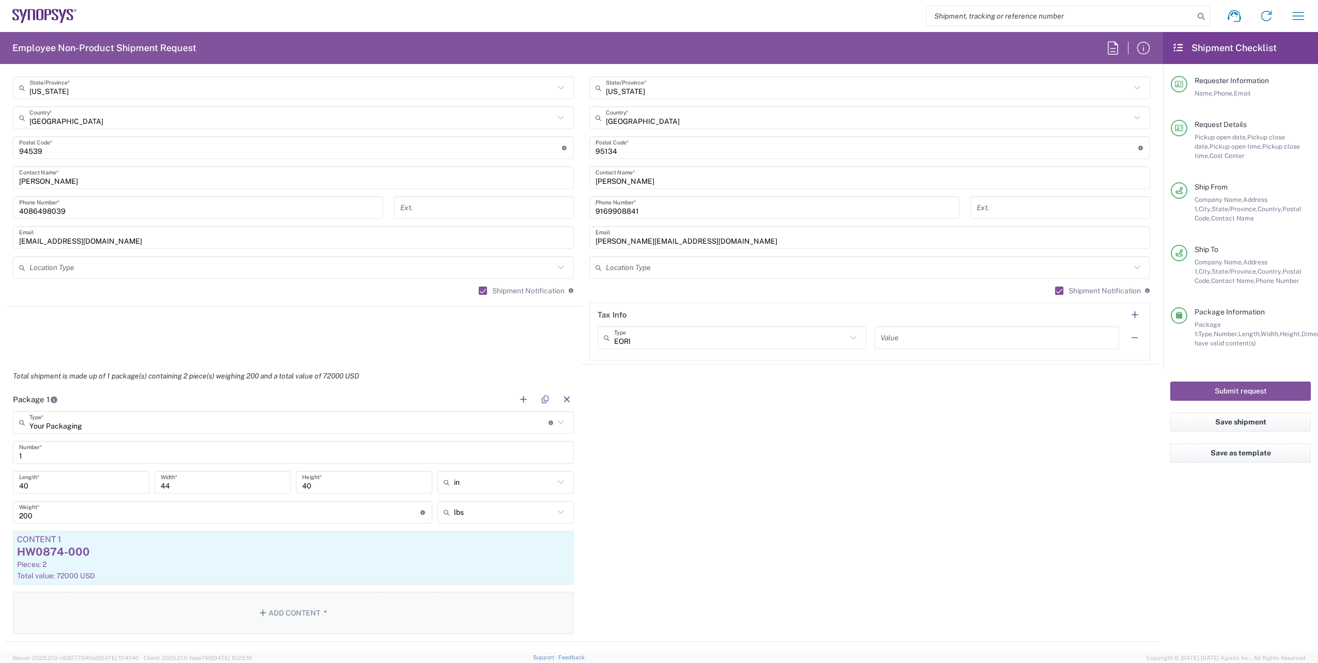
click at [328, 611] on button "Add Content *" at bounding box center [293, 613] width 561 height 42
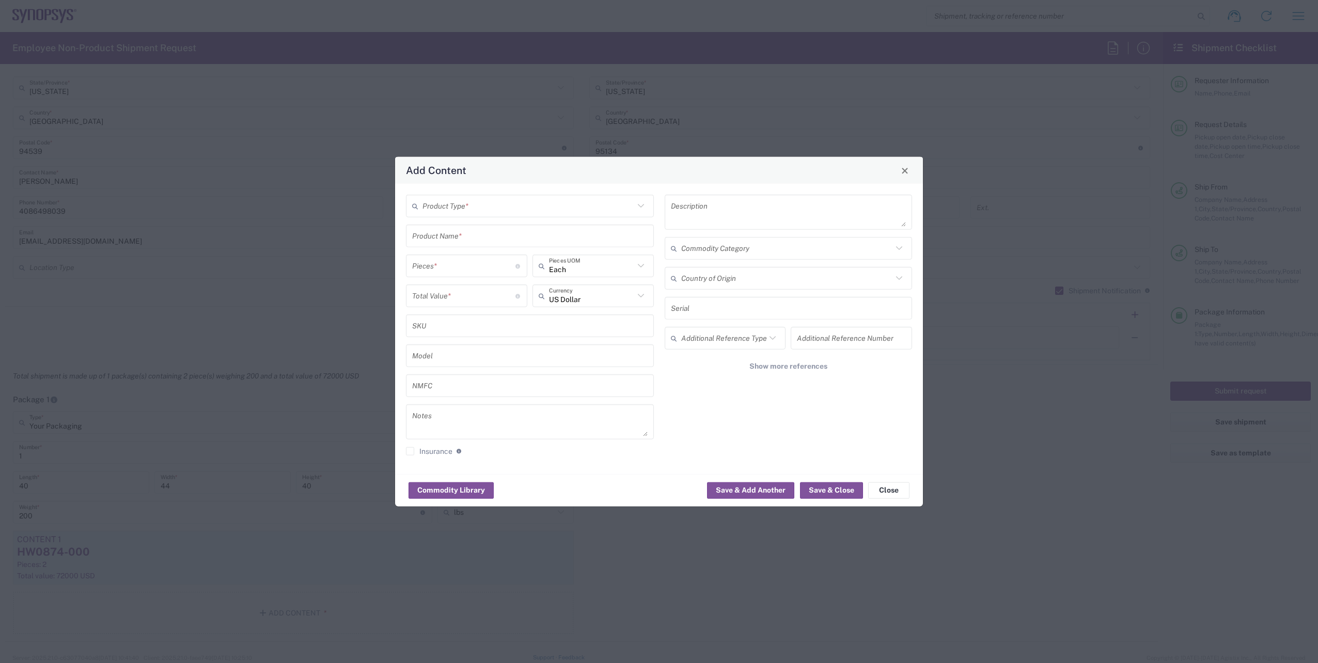
click at [462, 206] on input "text" at bounding box center [528, 206] width 212 height 18
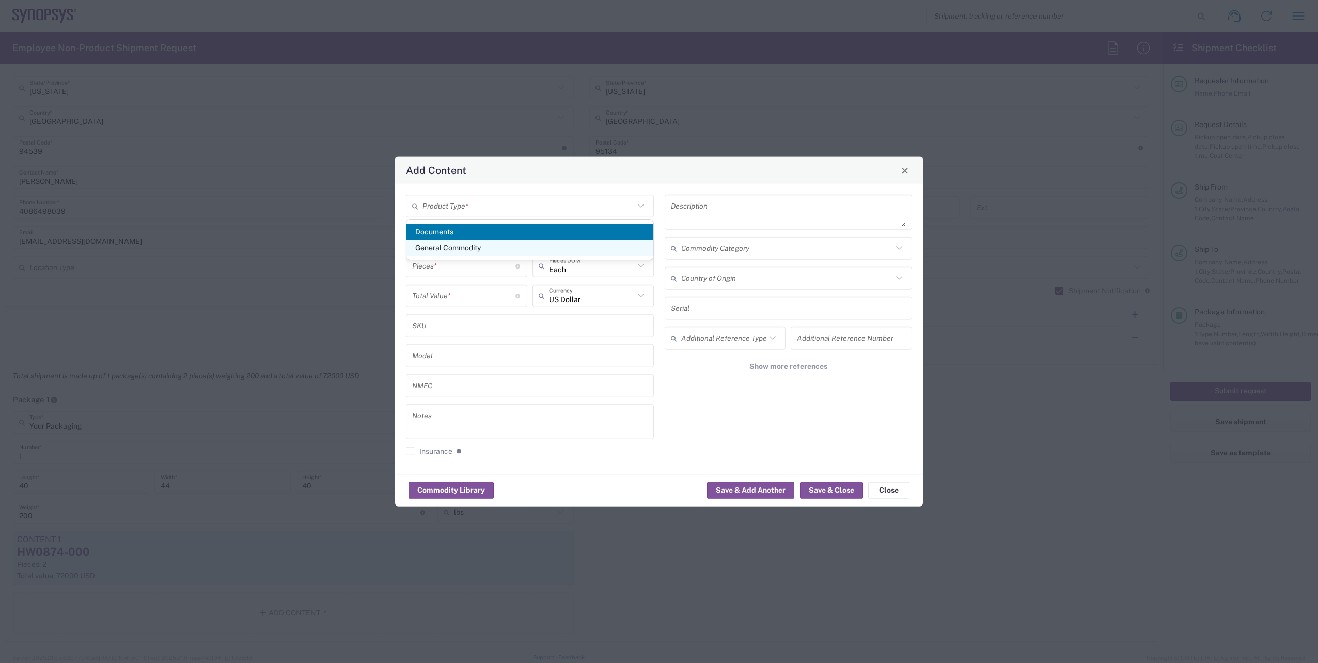
click at [460, 242] on span "General Commodity" at bounding box center [529, 248] width 247 height 16
type input "General Commodity"
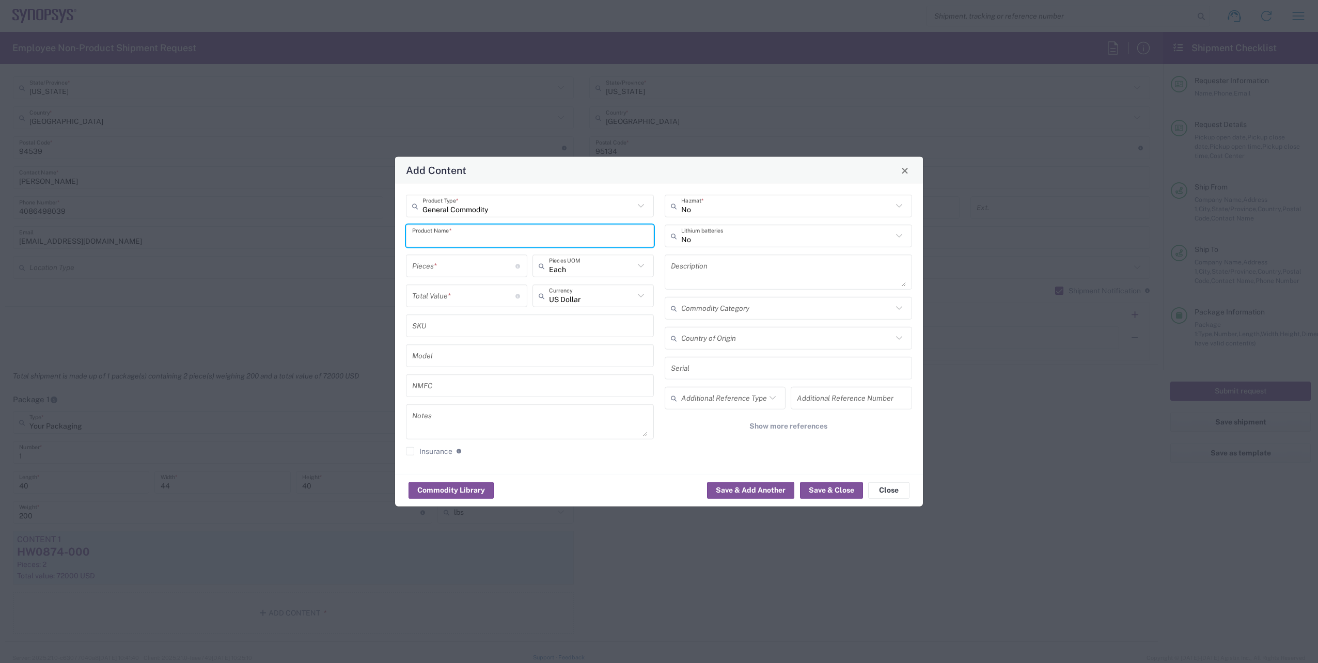
click at [449, 237] on input "text" at bounding box center [529, 236] width 235 height 18
click at [453, 272] on div "HW0873-000" at bounding box center [530, 278] width 246 height 18
type input "HW0873-000"
type textarea "HW0873-000"
click at [450, 269] on input "number" at bounding box center [463, 266] width 103 height 18
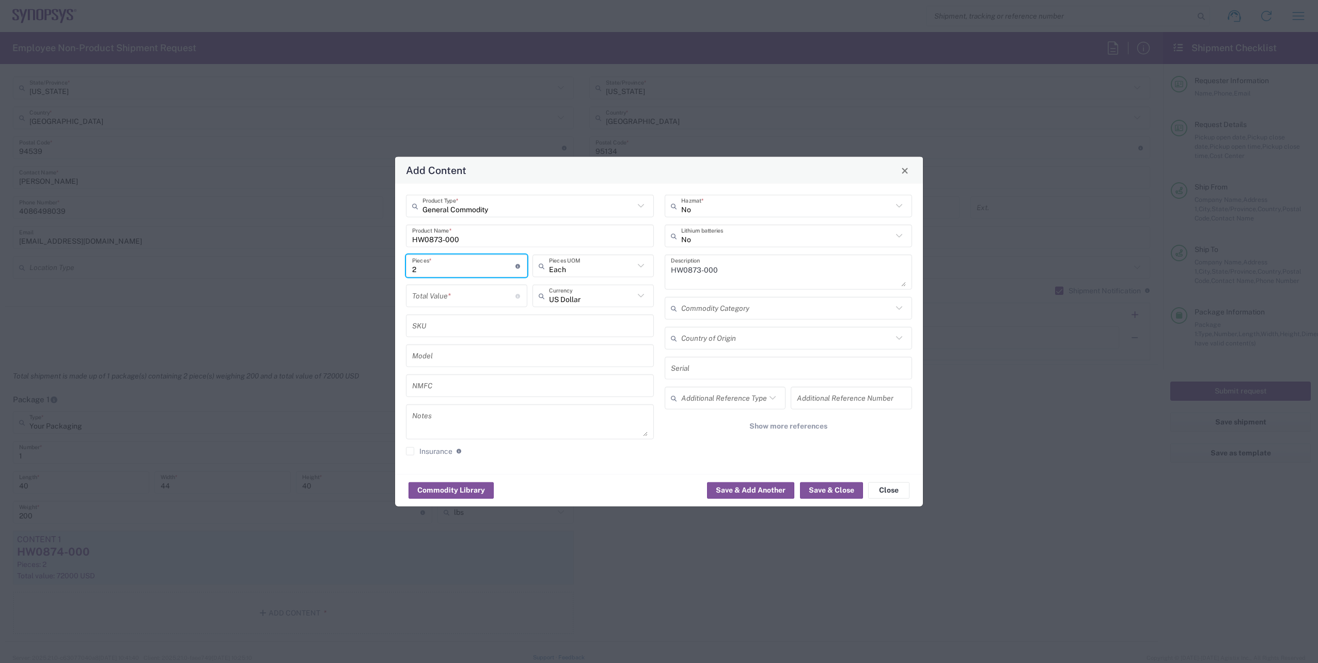
type input "2"
click at [452, 302] on input "number" at bounding box center [463, 296] width 103 height 18
type input "72000"
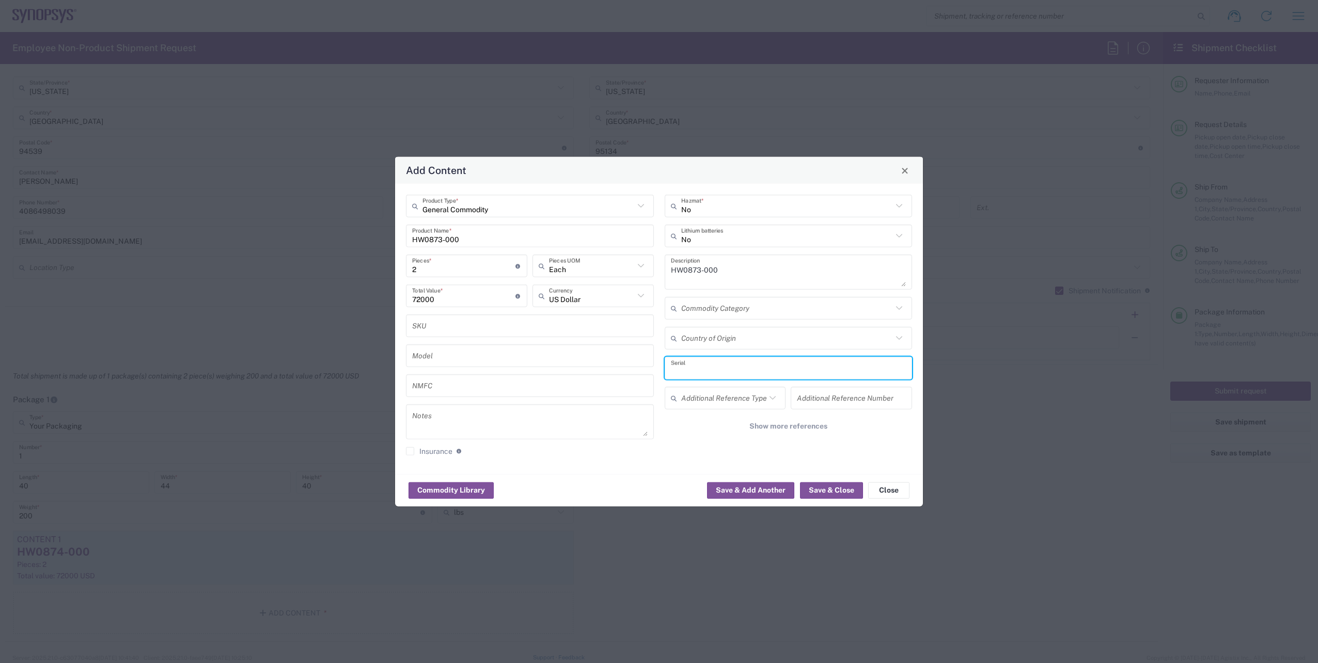
click at [716, 373] on input "text" at bounding box center [788, 368] width 235 height 18
paste input "K043295"
click at [729, 371] on input "K043295" at bounding box center [788, 368] width 235 height 18
paste input "E099434"
type input "K043295 E099434"
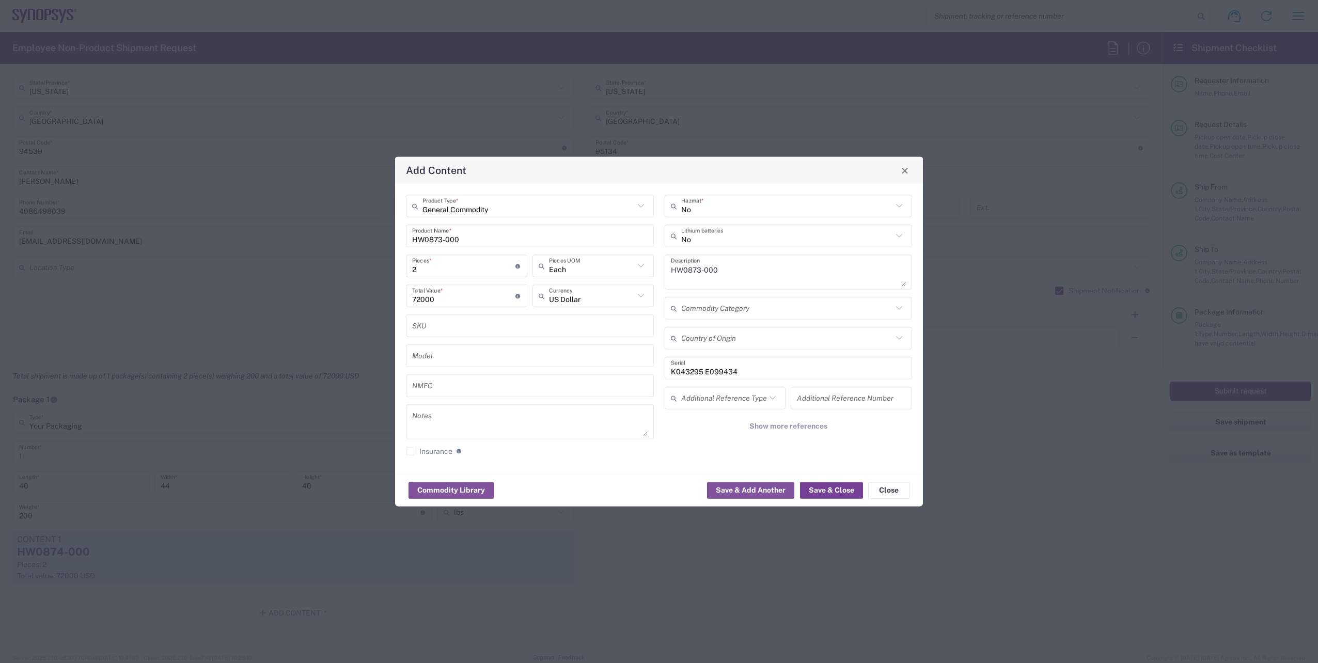
click at [842, 494] on button "Save & Close" at bounding box center [831, 490] width 63 height 17
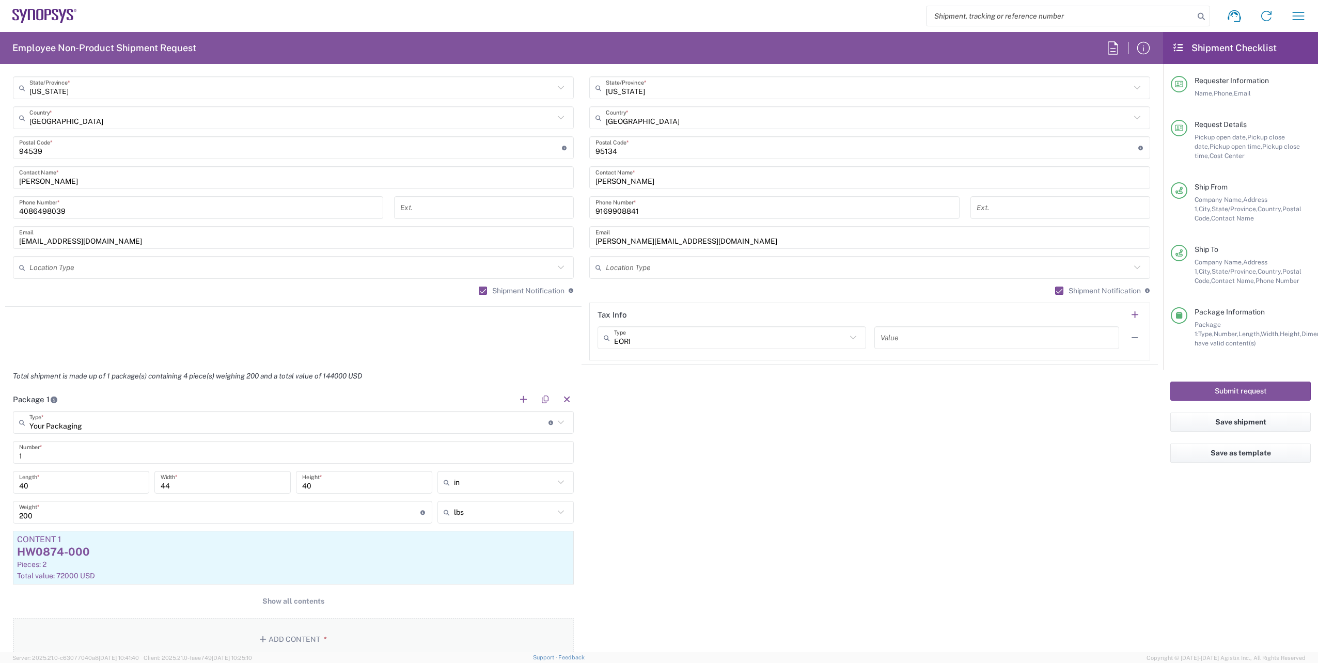
click at [296, 636] on button "Add Content *" at bounding box center [293, 639] width 561 height 42
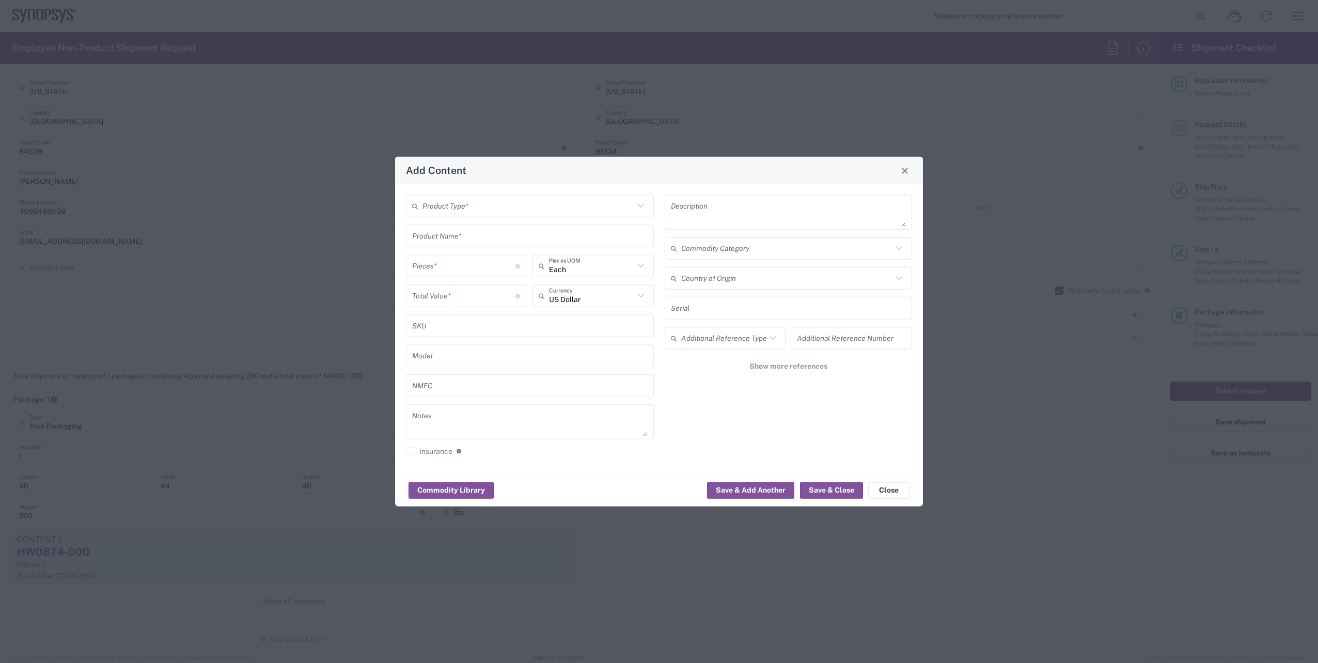
click at [468, 205] on input "text" at bounding box center [528, 206] width 212 height 18
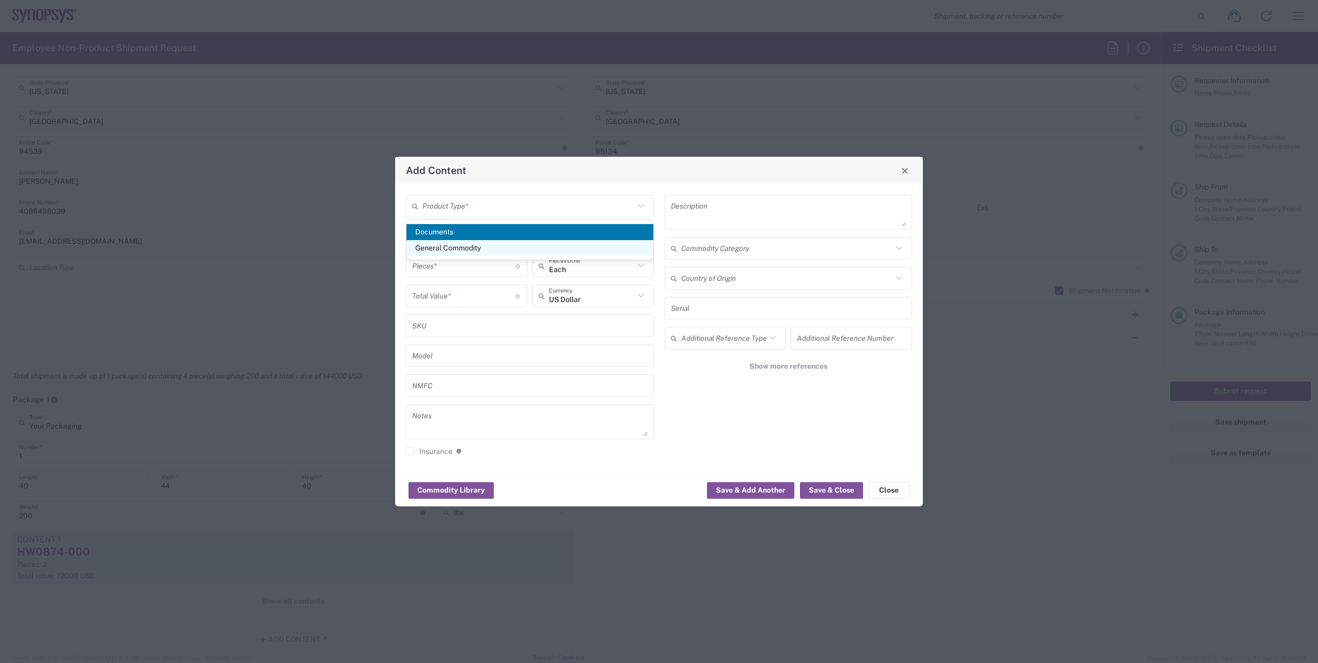
click at [465, 245] on span "General Commodity" at bounding box center [529, 248] width 247 height 16
type input "General Commodity"
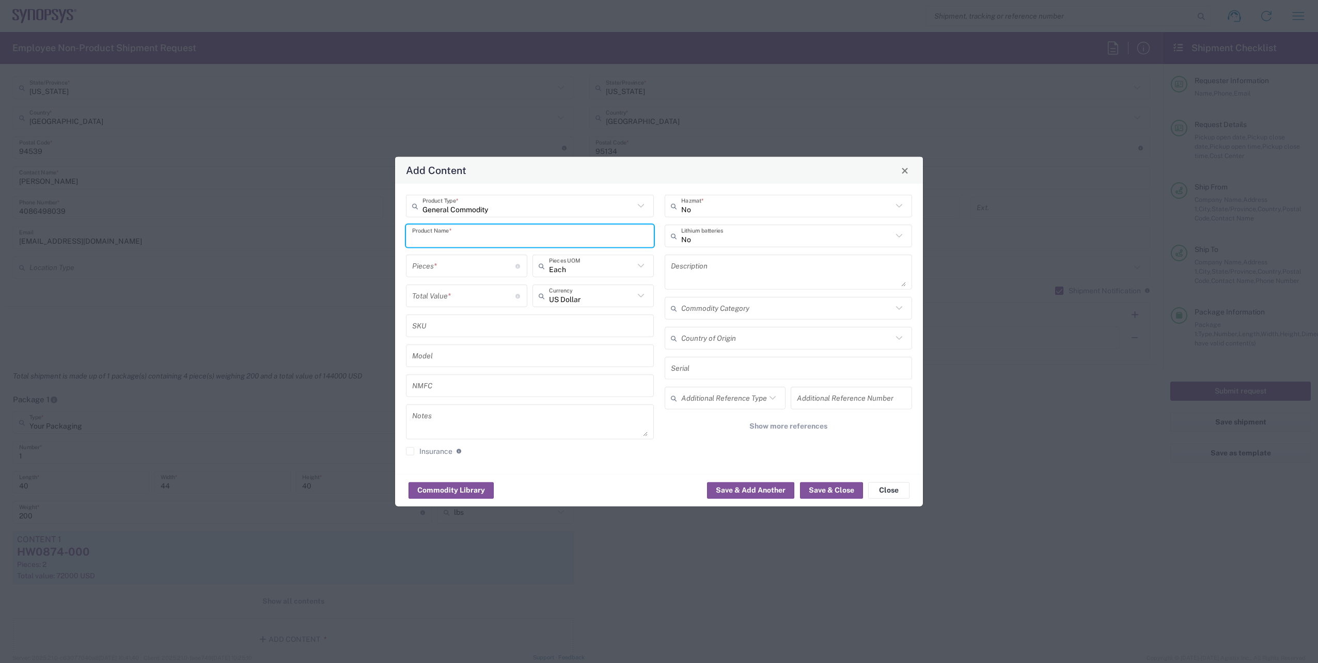
click at [465, 236] on input "text" at bounding box center [529, 236] width 235 height 18
click at [463, 264] on div "HW0902-000" at bounding box center [530, 260] width 246 height 18
type input "HW0902-000"
type textarea "HAPS-100 Module 4F -2 HW"
click at [456, 268] on input "number" at bounding box center [463, 266] width 103 height 18
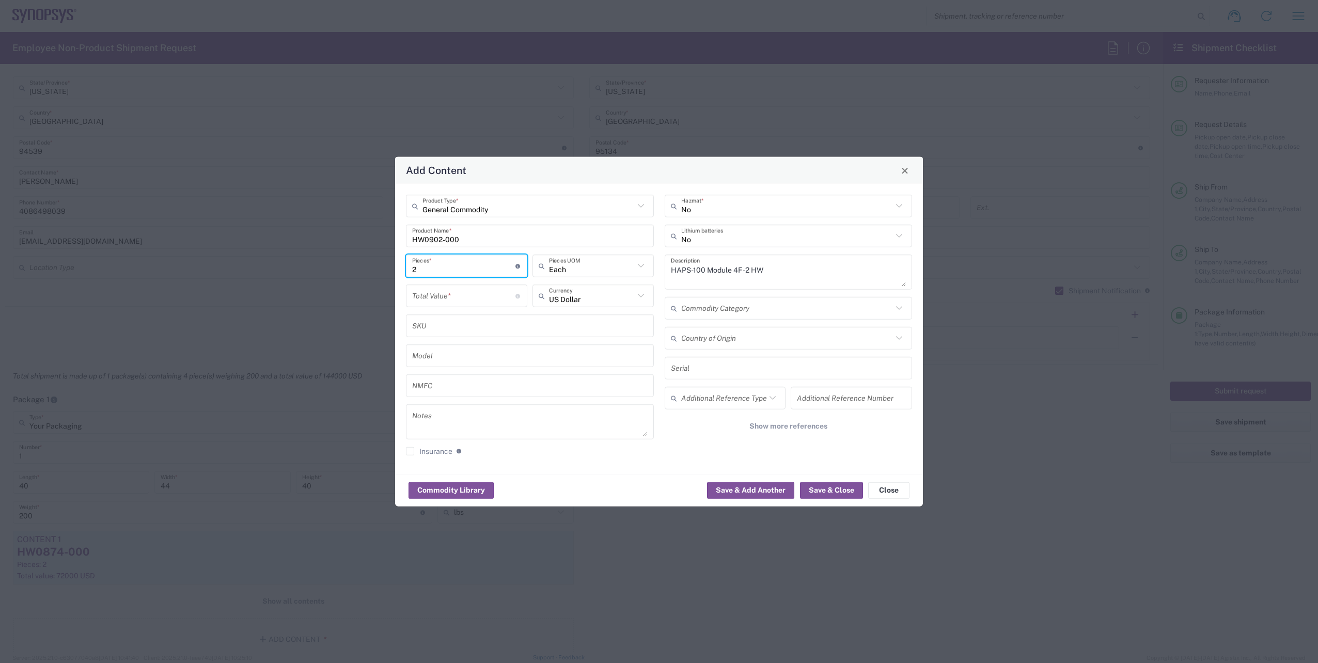
type input "2"
click at [465, 294] on input "number" at bounding box center [463, 296] width 103 height 18
type input "72000"
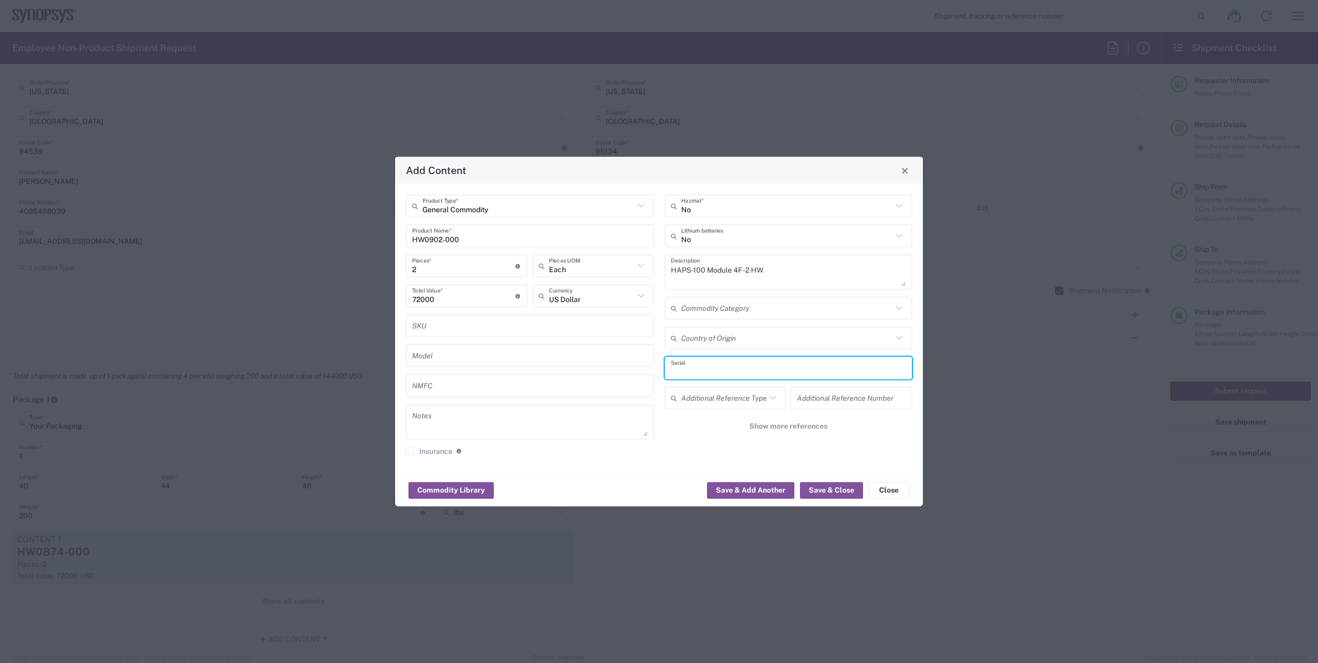
click at [700, 372] on input "text" at bounding box center [788, 368] width 235 height 18
paste input "E105445 E090572"
type input "E105445 E090572"
click at [838, 486] on button "Save & Close" at bounding box center [831, 490] width 63 height 17
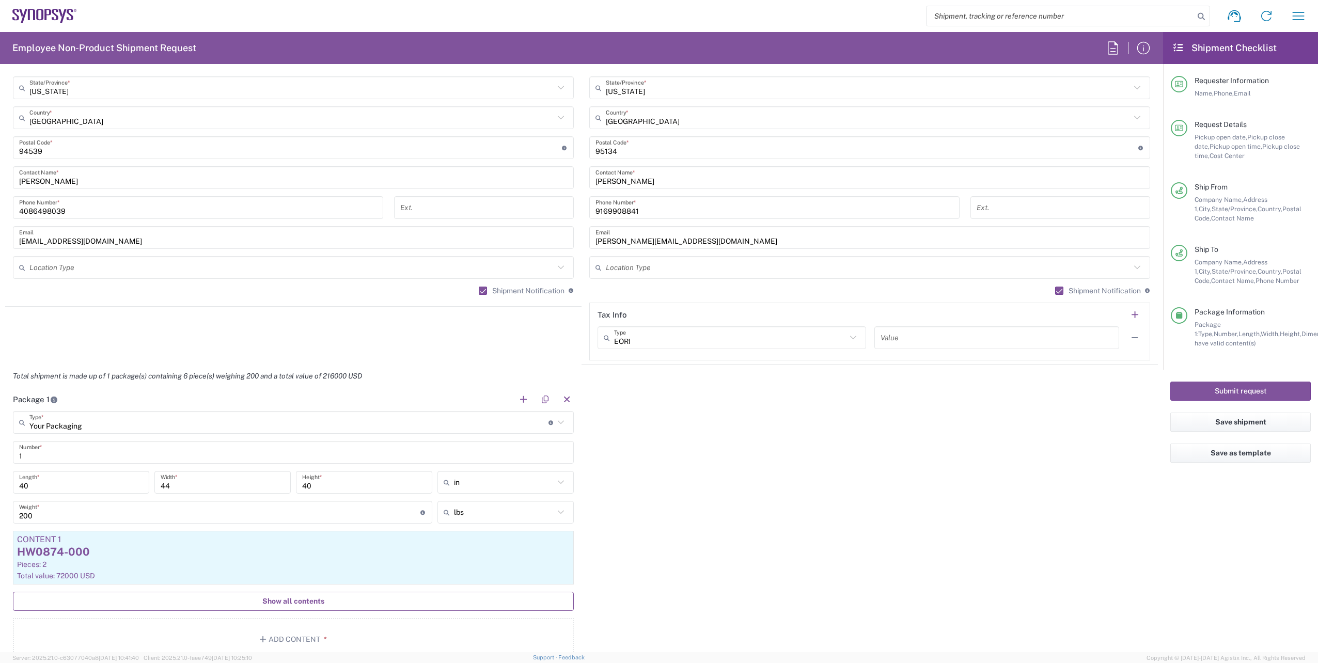
click at [290, 603] on span "Show all contents" at bounding box center [293, 601] width 62 height 10
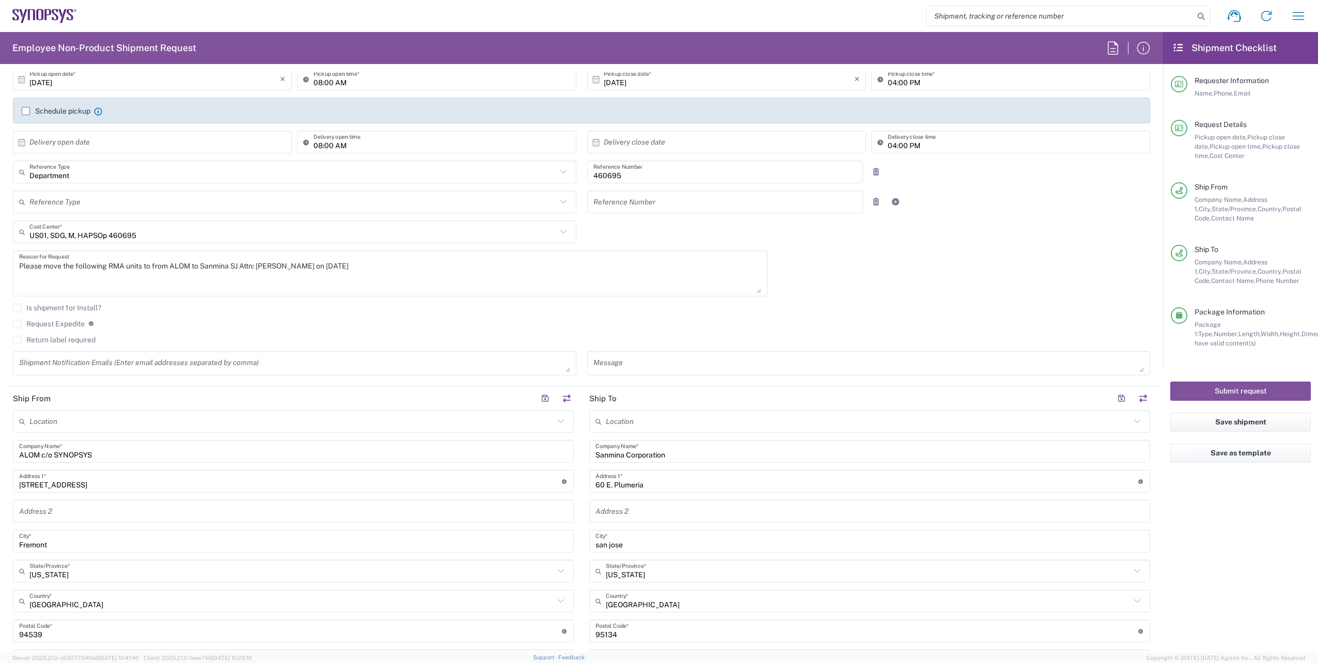
scroll to position [129, 0]
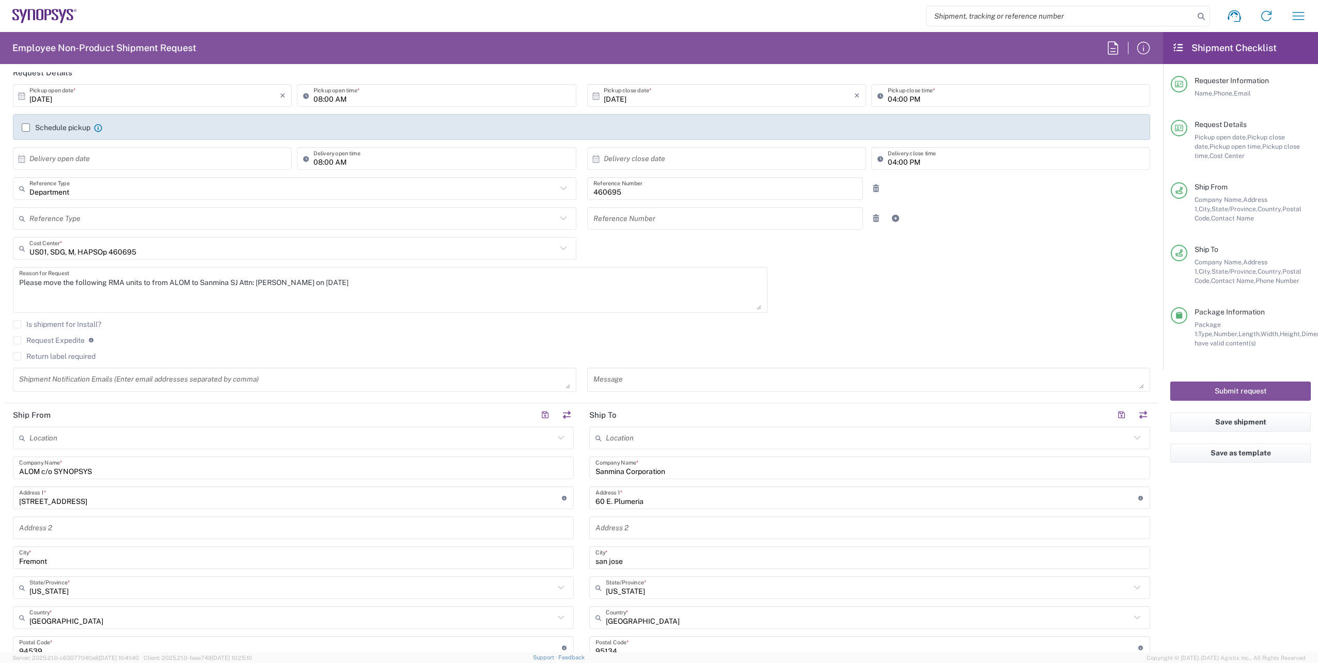
click at [27, 297] on textarea "Please move the following RMA units to from ALOM to Sanmina SJ Attn: [PERSON_NA…" at bounding box center [390, 290] width 742 height 40
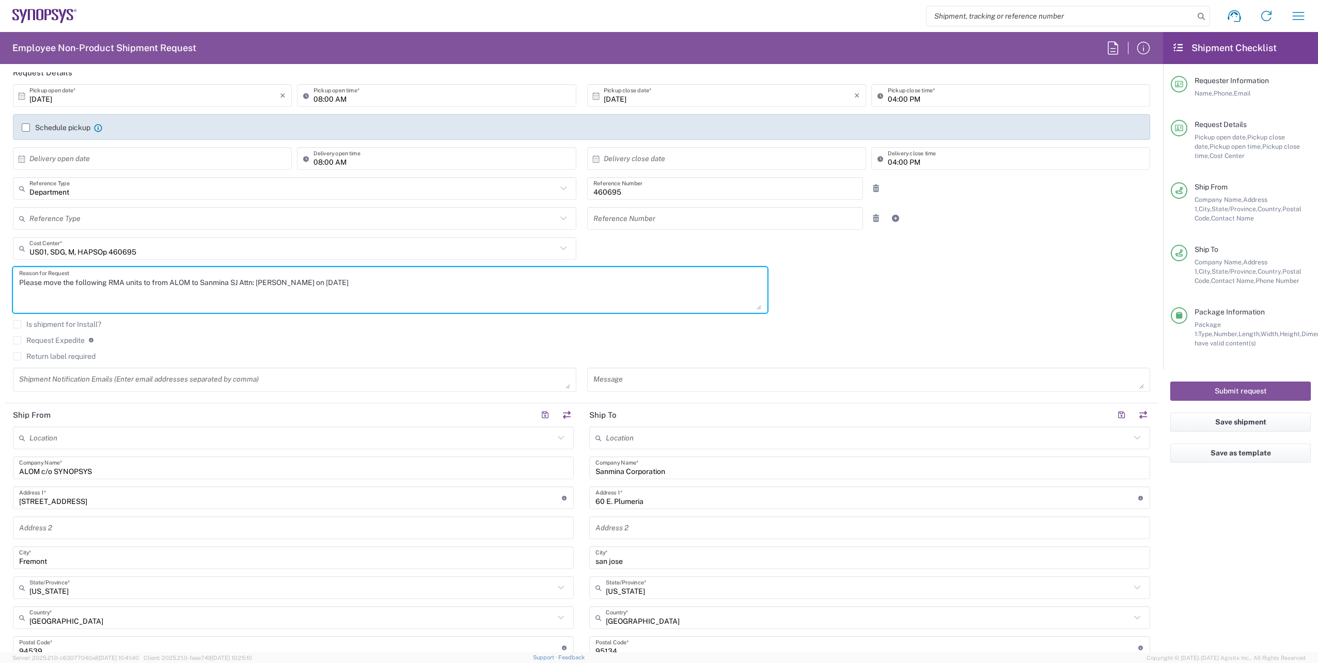
click at [326, 281] on textarea "Please move the following RMA units to from ALOM to Sanmina SJ Attn: [PERSON_NA…" at bounding box center [390, 290] width 742 height 40
paste textarea "E034946 K043295 E105445 E090572 E099434 E040041"
type textarea "Please move the following RMA units to from ALOM to Sanmina SJ Attn: [PERSON_NA…"
click at [977, 323] on agx-checkbox-control "Is shipment for Install?" at bounding box center [581, 324] width 1137 height 8
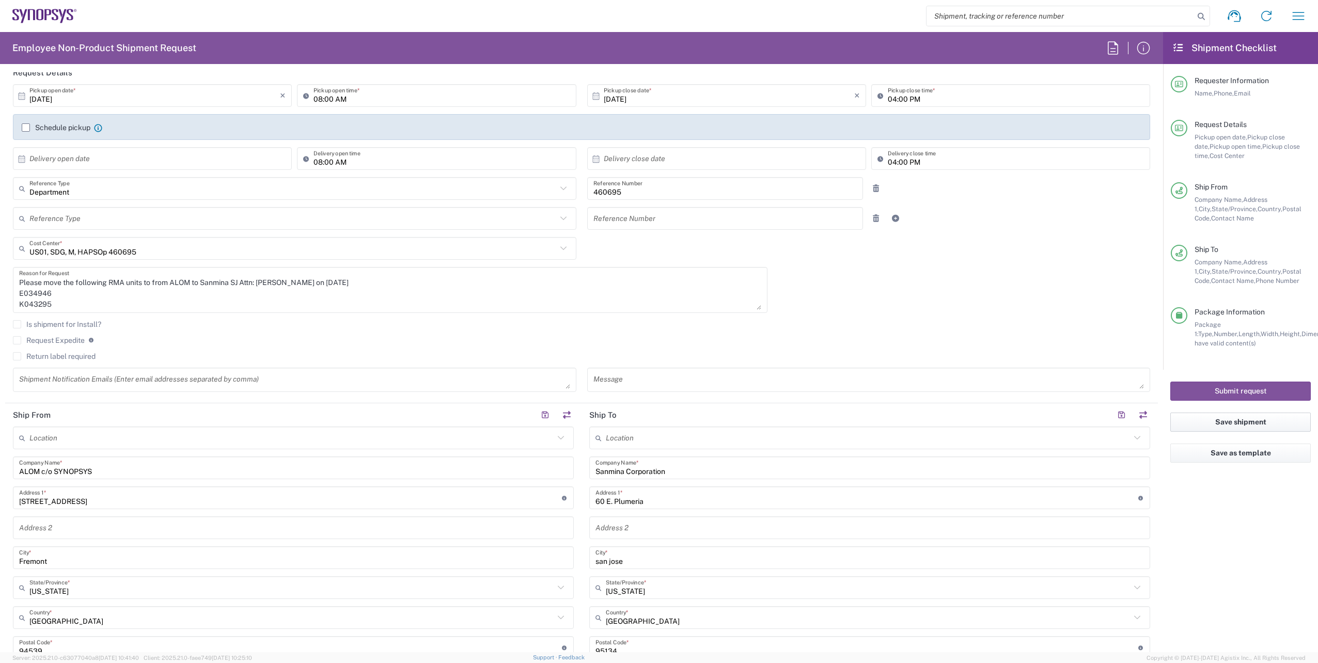
click at [1240, 418] on button "Save shipment" at bounding box center [1240, 422] width 140 height 19
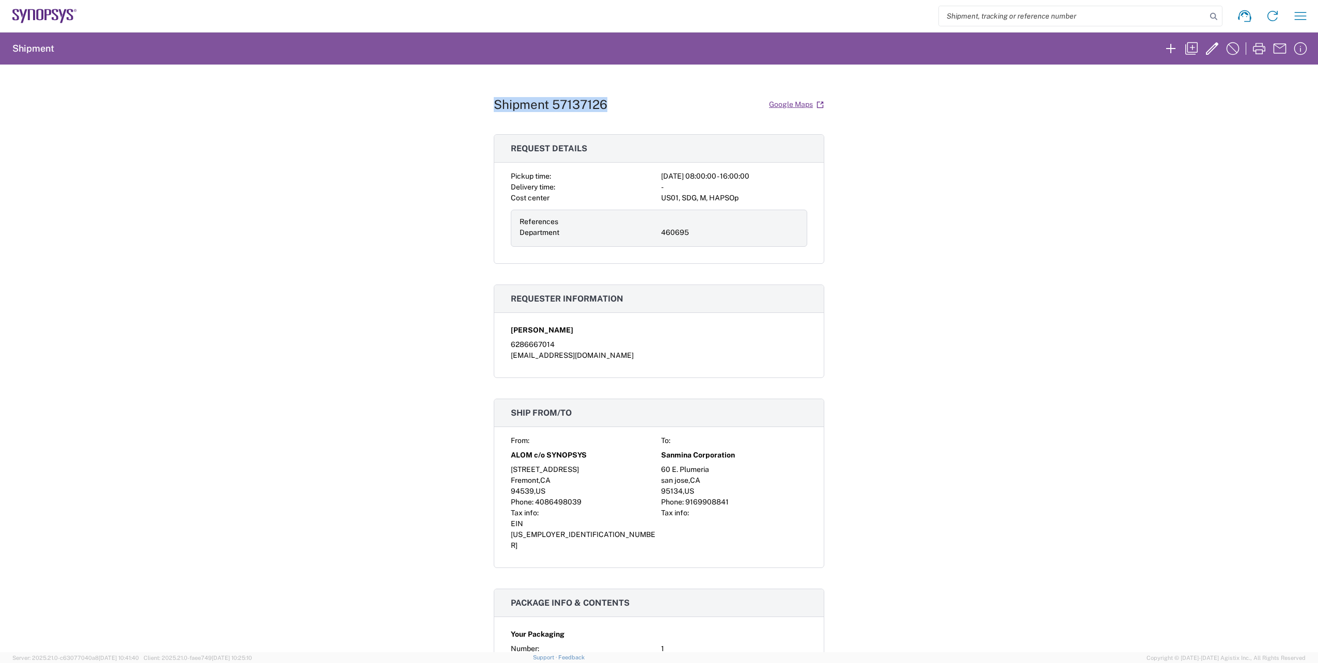
drag, startPoint x: 488, startPoint y: 104, endPoint x: 610, endPoint y: 112, distance: 121.6
click at [610, 112] on div "Shipment 57137126 Google Maps Request details Pickup time: [DATE] 08:00:00 - 16…" at bounding box center [659, 359] width 1318 height 588
